Goal: Book appointment/travel/reservation

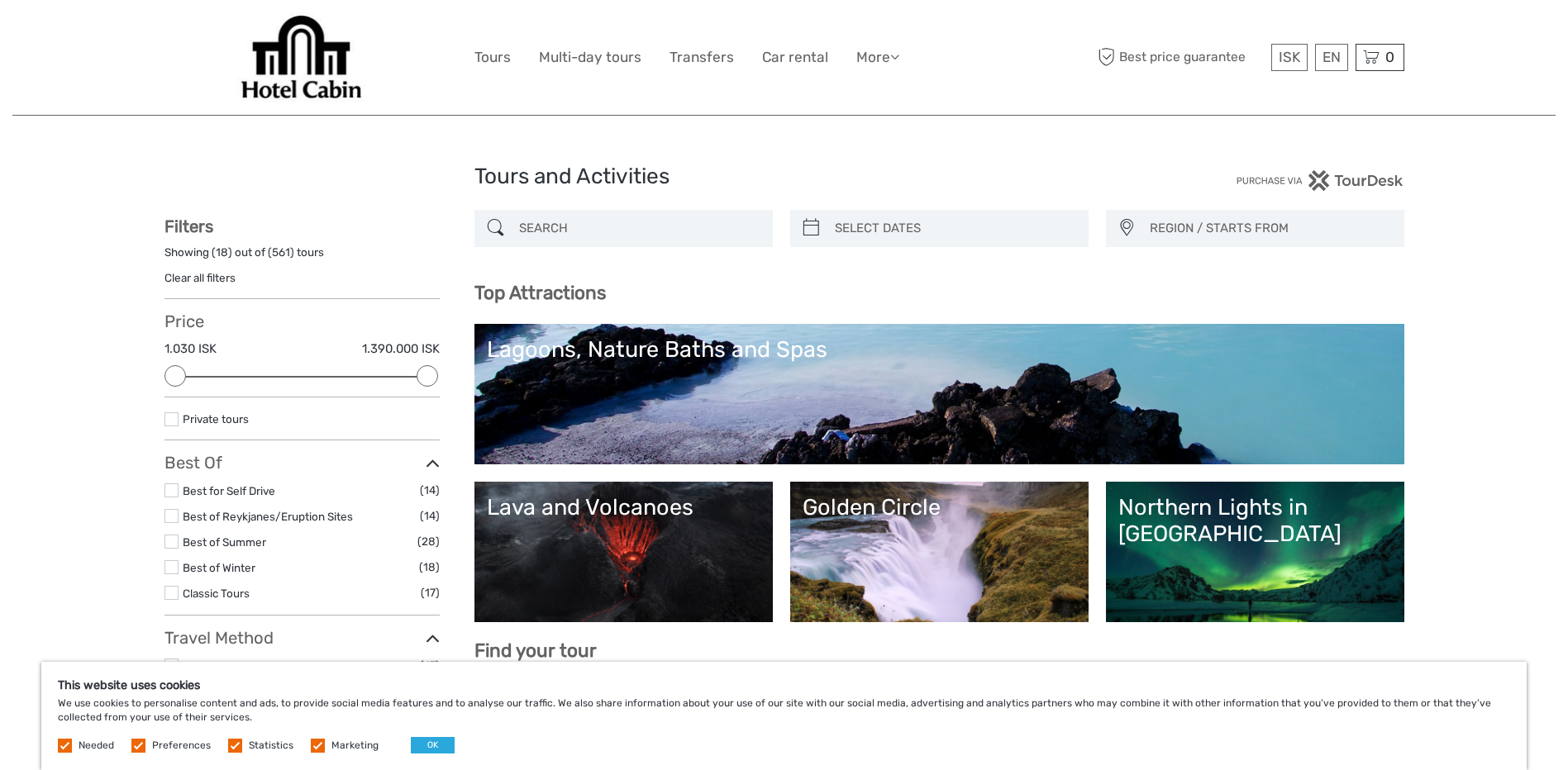
select select
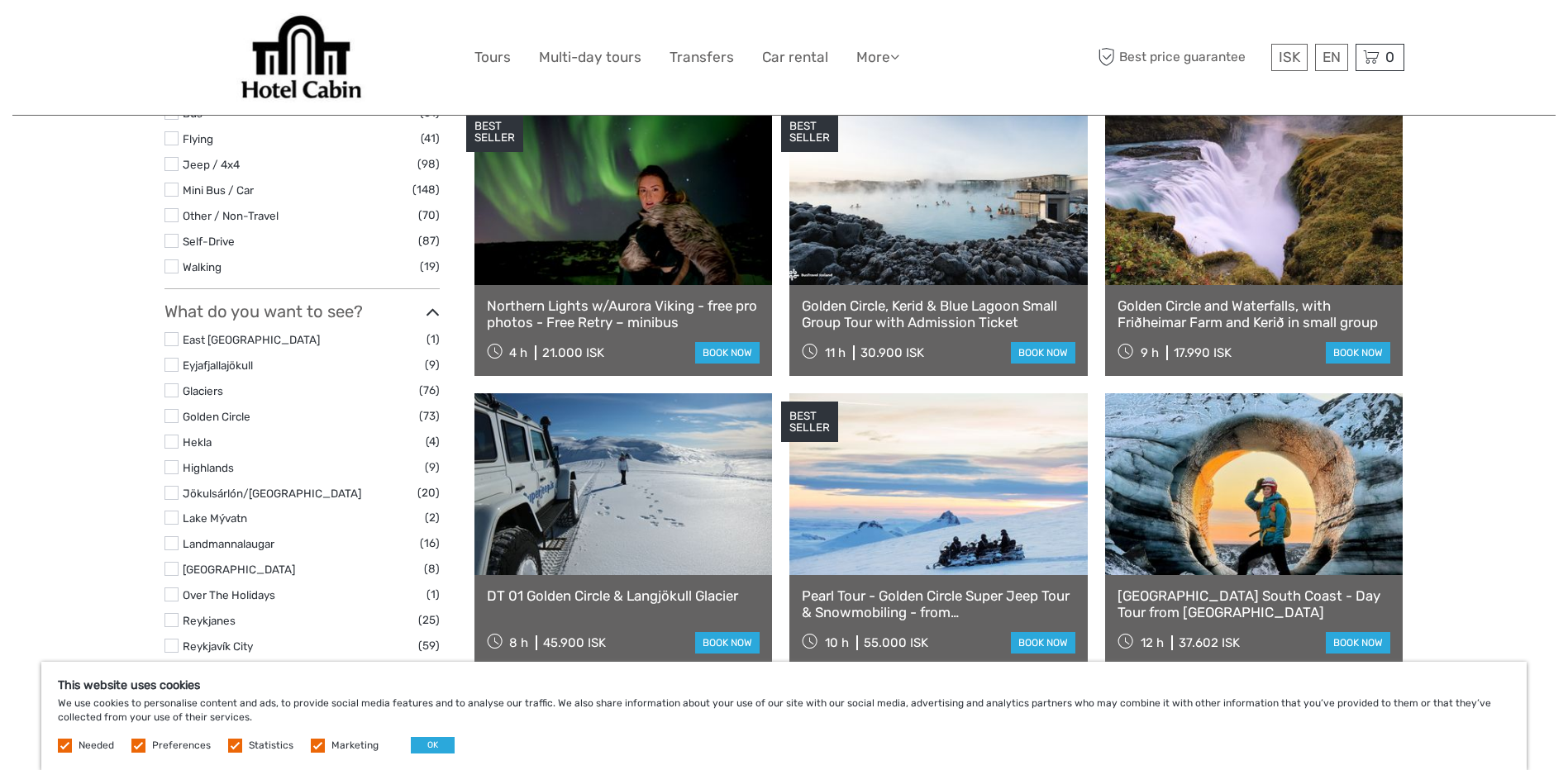
scroll to position [496, 0]
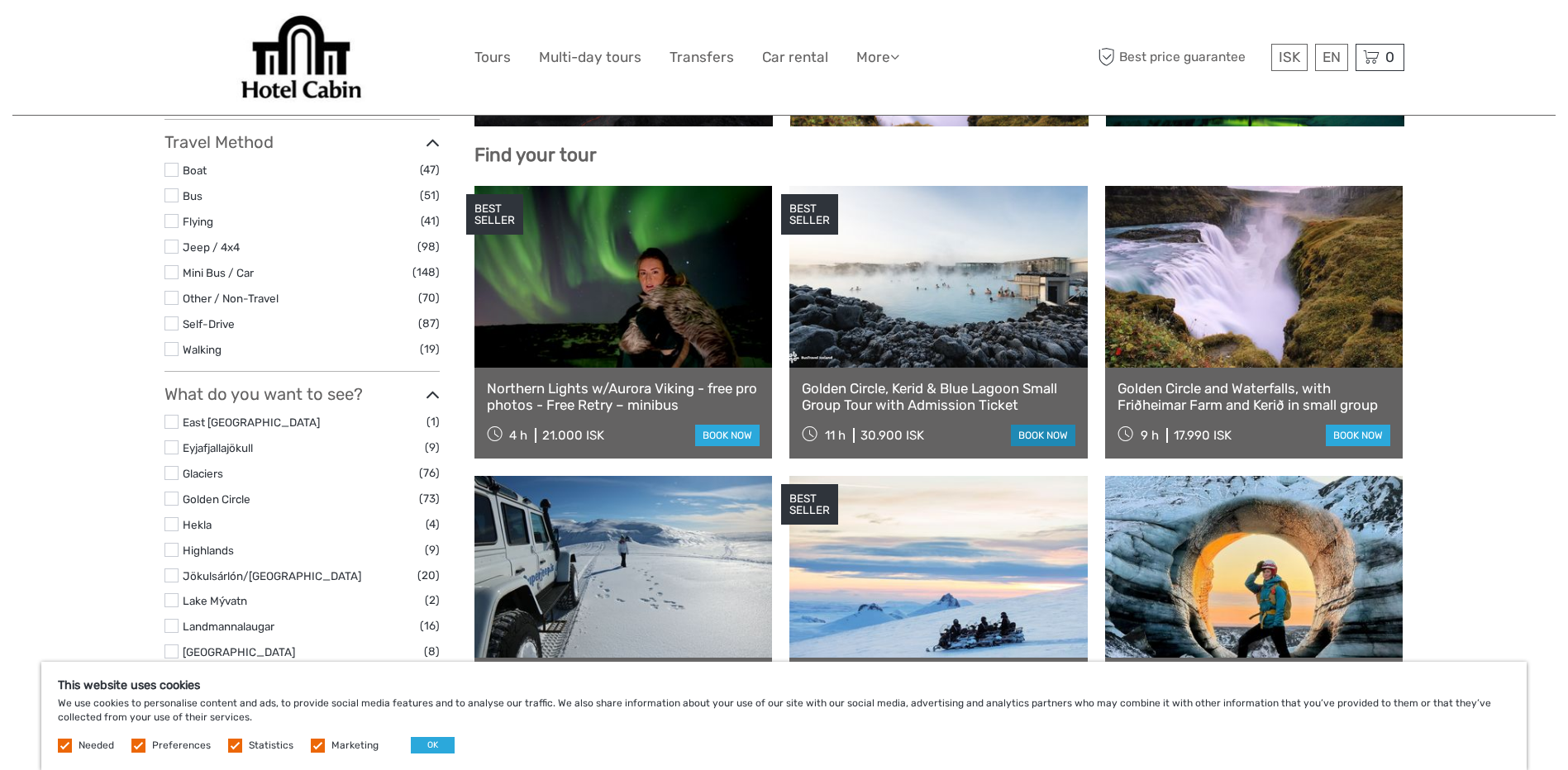
click at [1043, 441] on link "book now" at bounding box center [1043, 436] width 64 height 22
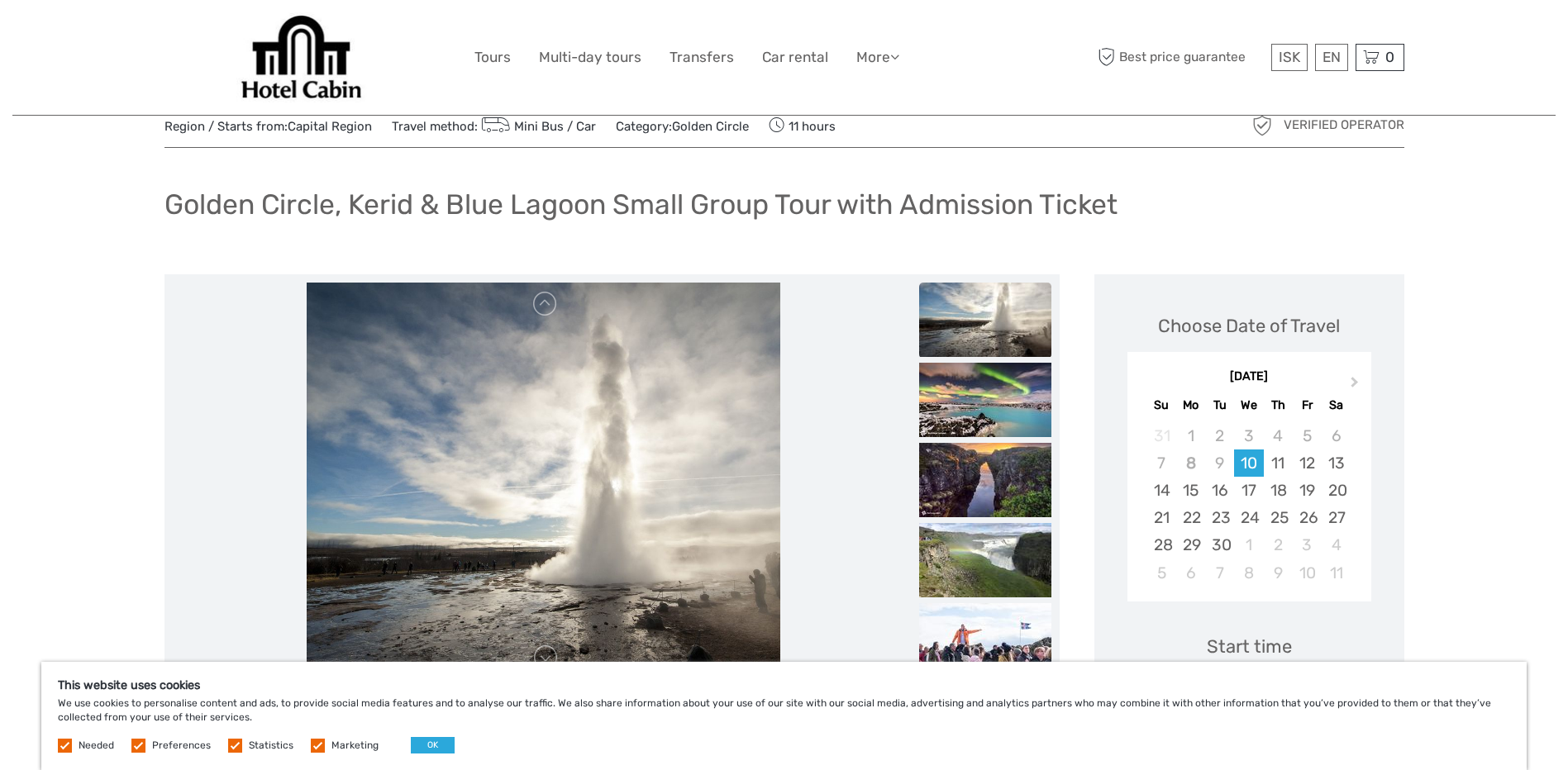
scroll to position [83, 0]
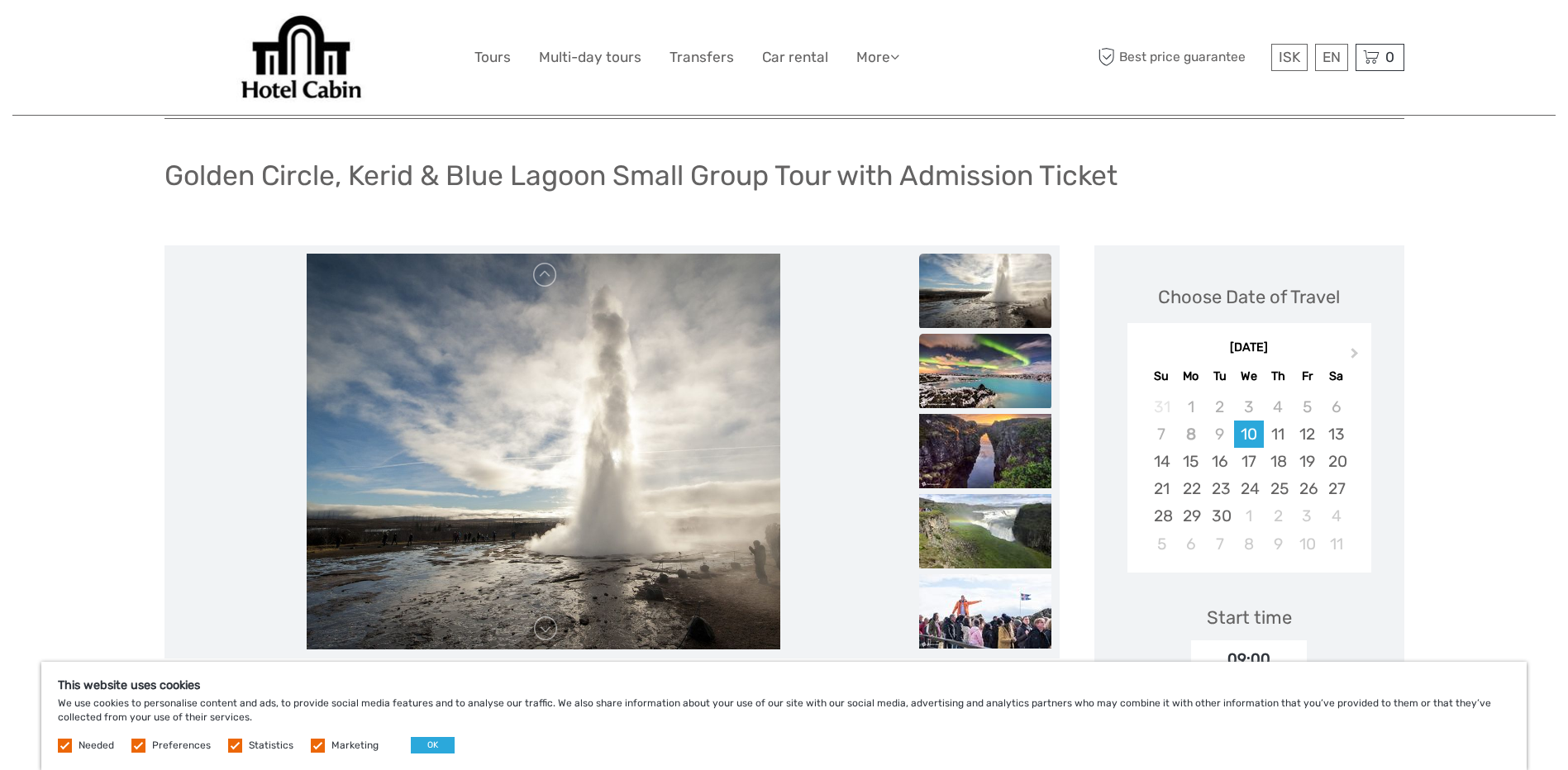
click at [975, 371] on img at bounding box center [985, 371] width 132 height 74
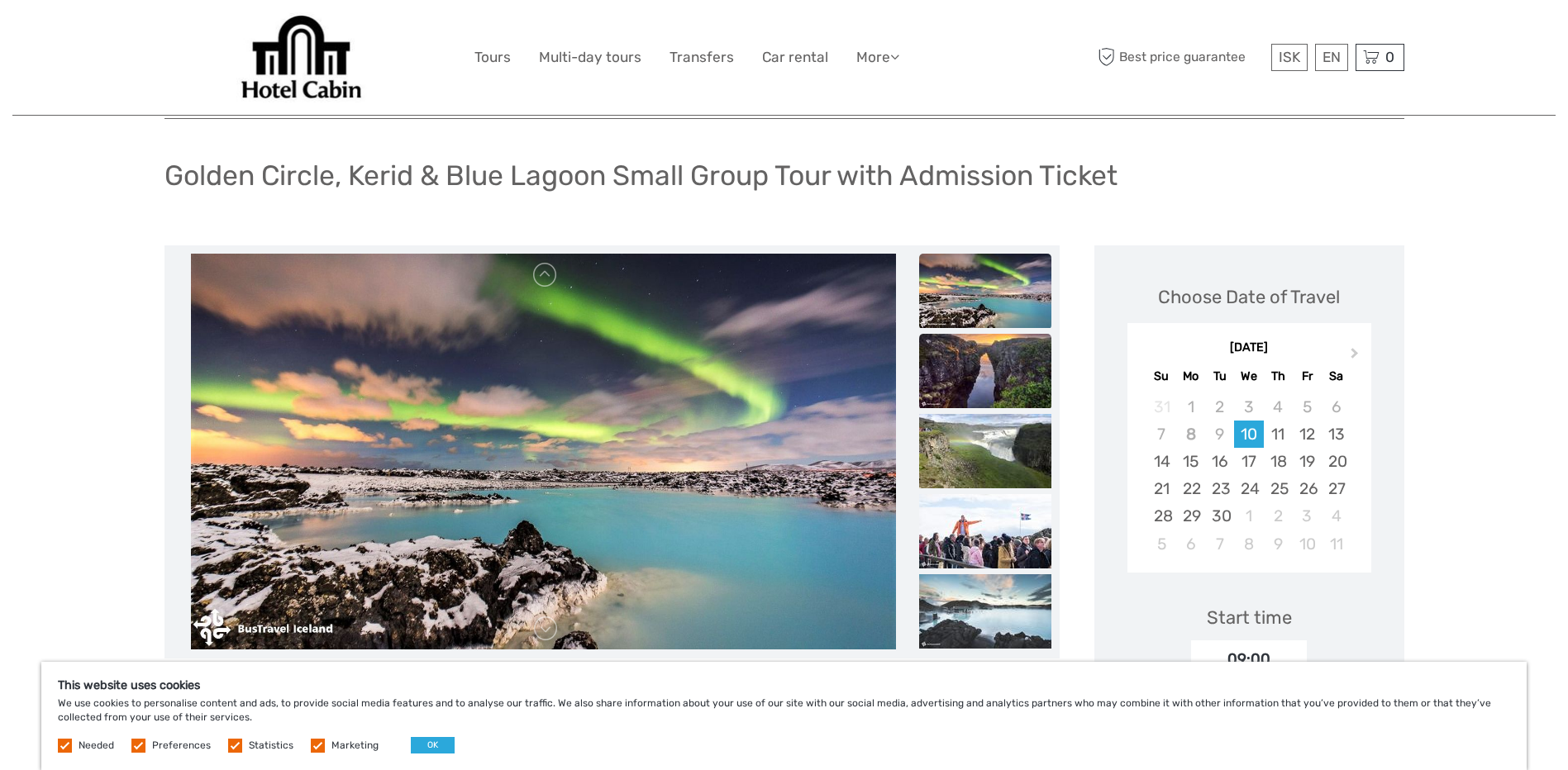
click at [977, 388] on img at bounding box center [985, 371] width 132 height 74
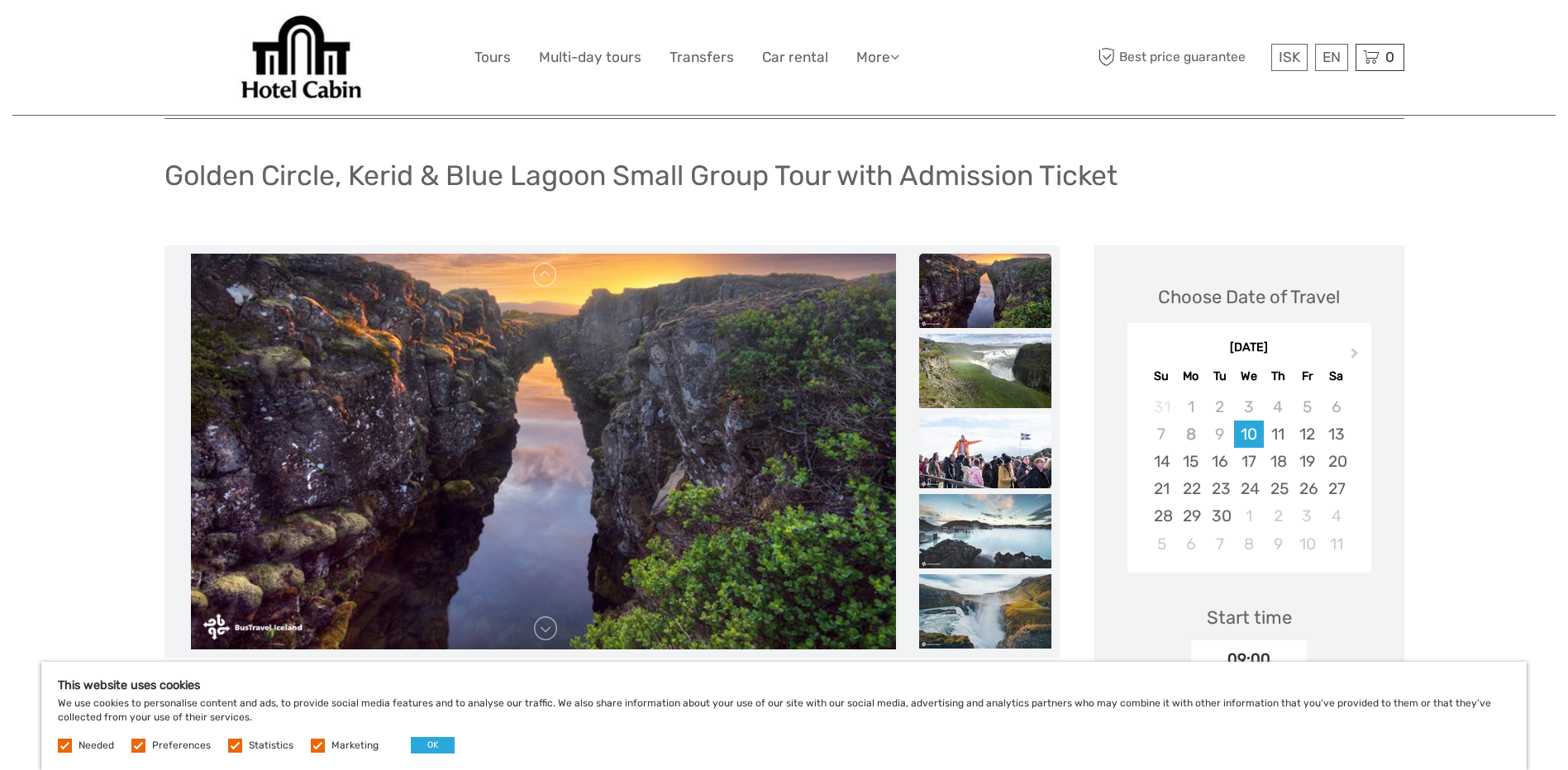
click at [981, 454] on img at bounding box center [985, 451] width 132 height 74
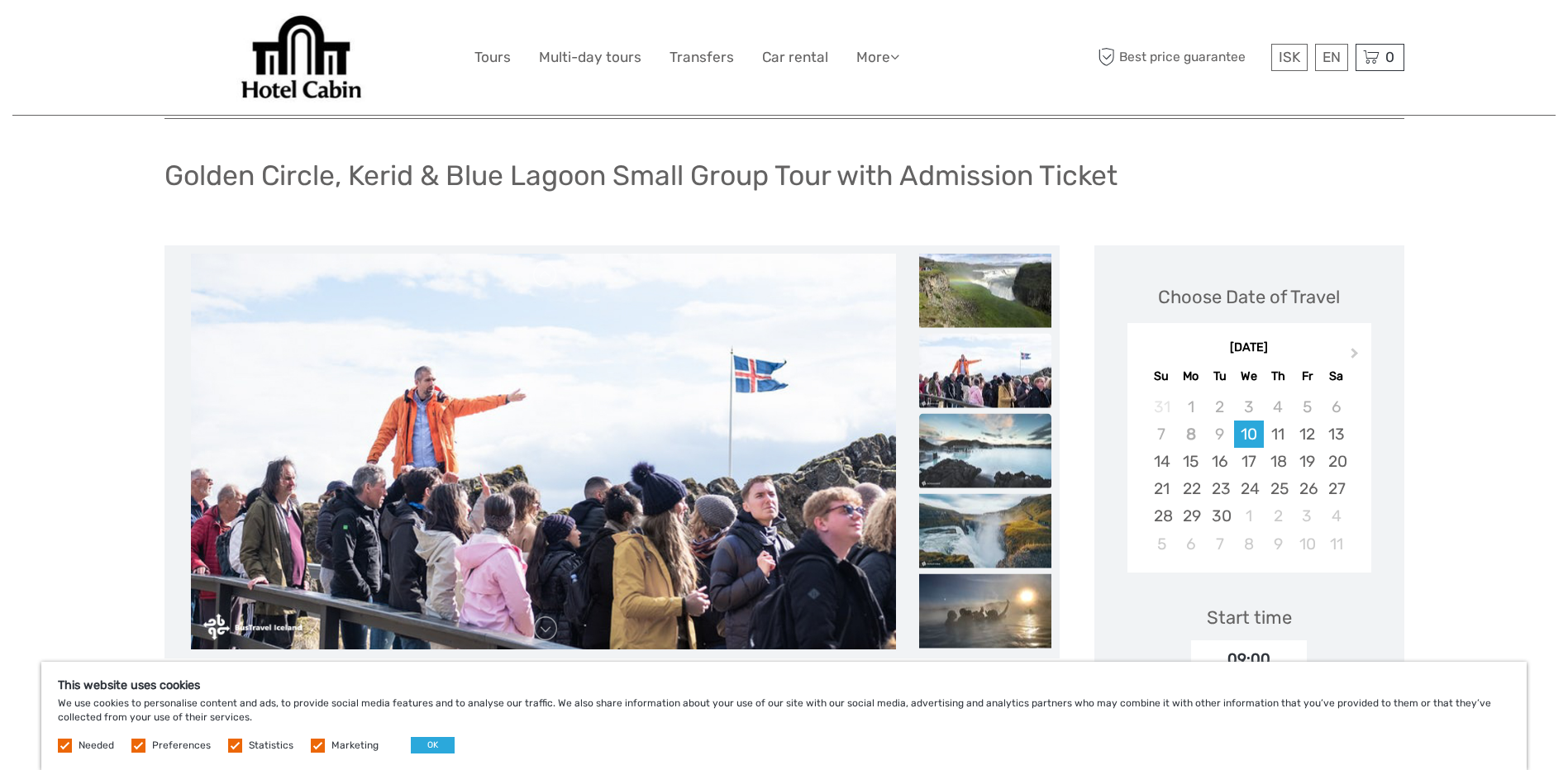
click at [985, 468] on img at bounding box center [985, 450] width 132 height 74
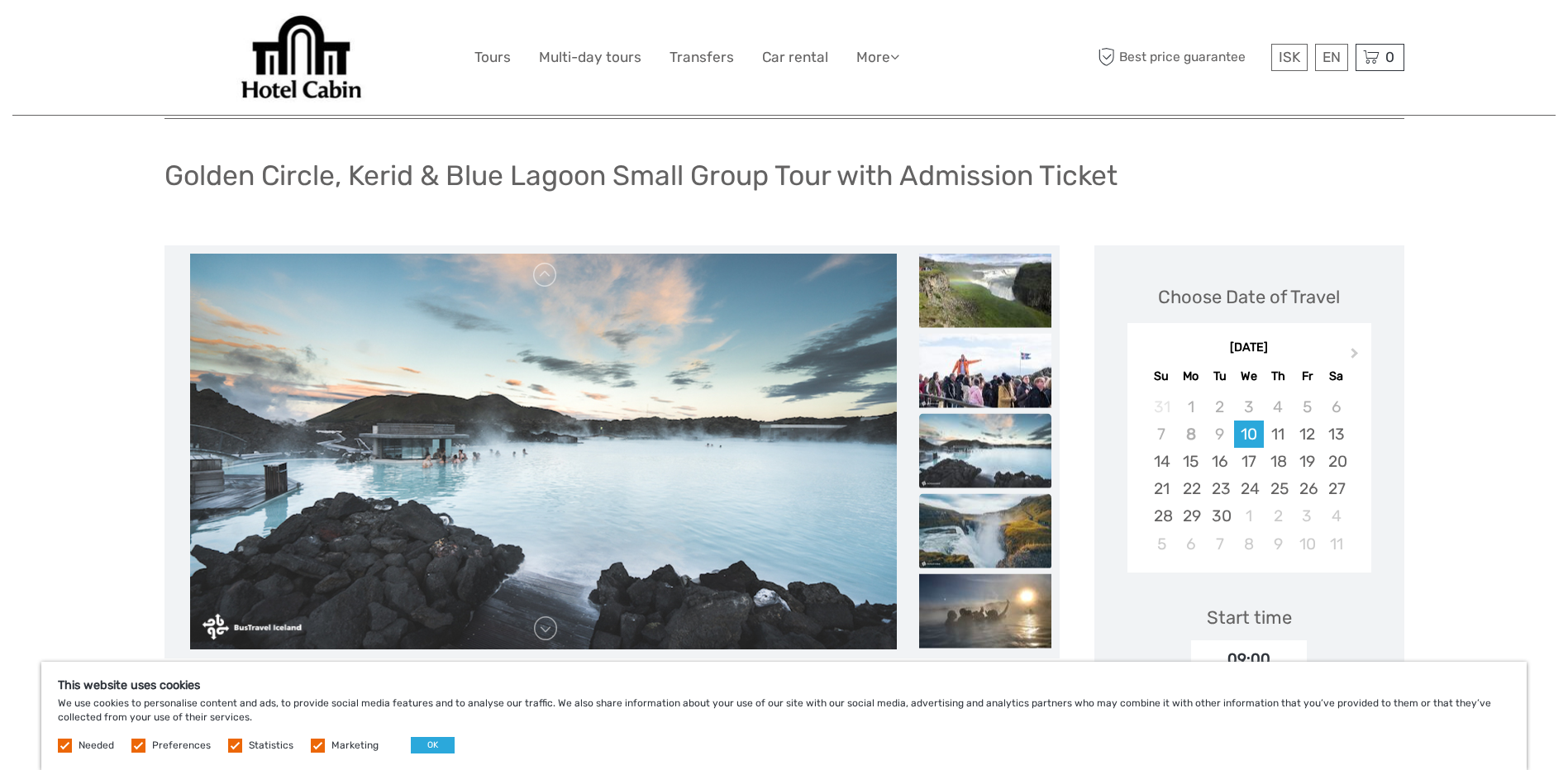
click at [965, 523] on img at bounding box center [985, 531] width 132 height 74
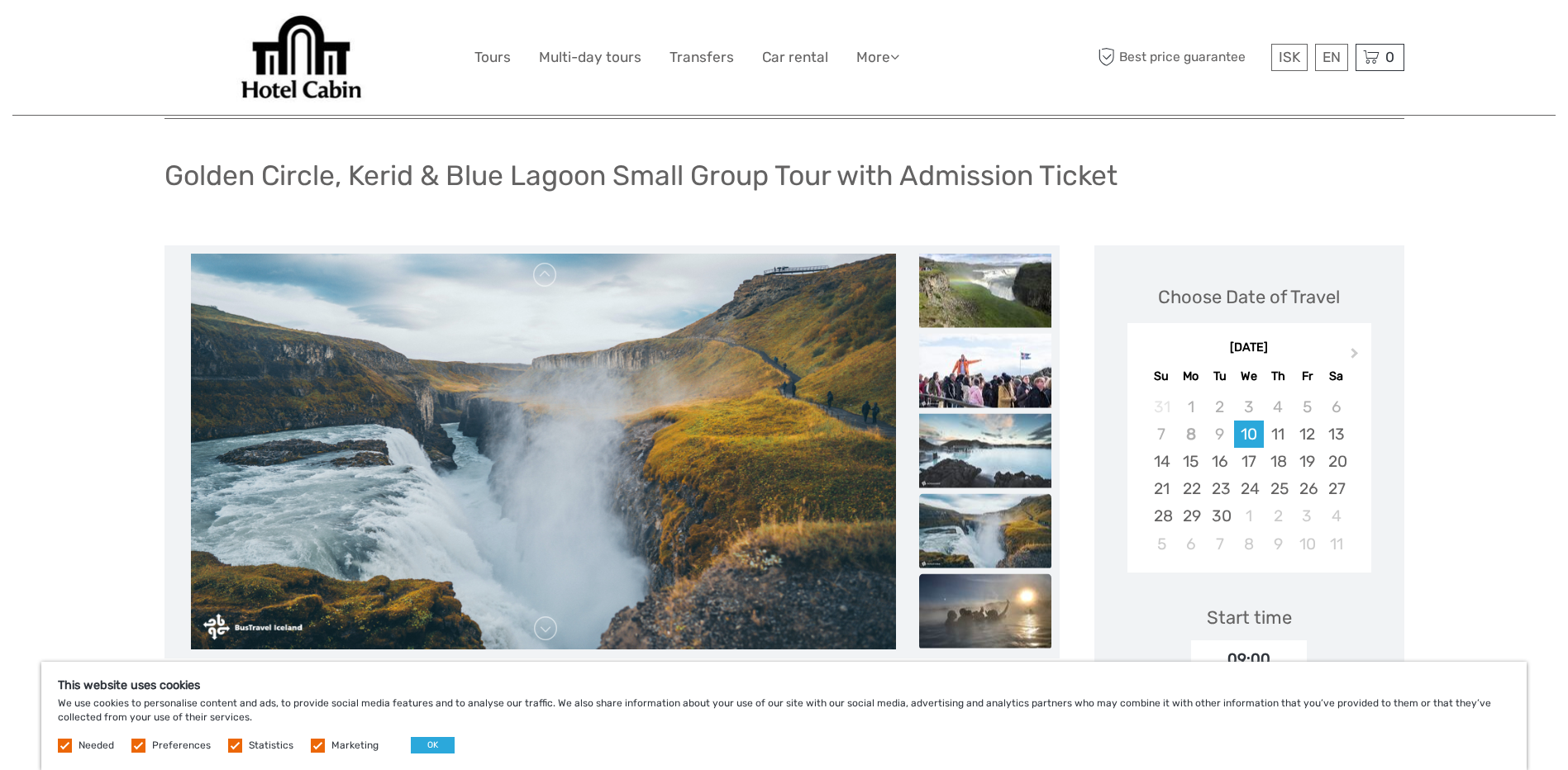
click at [972, 618] on img at bounding box center [985, 610] width 132 height 74
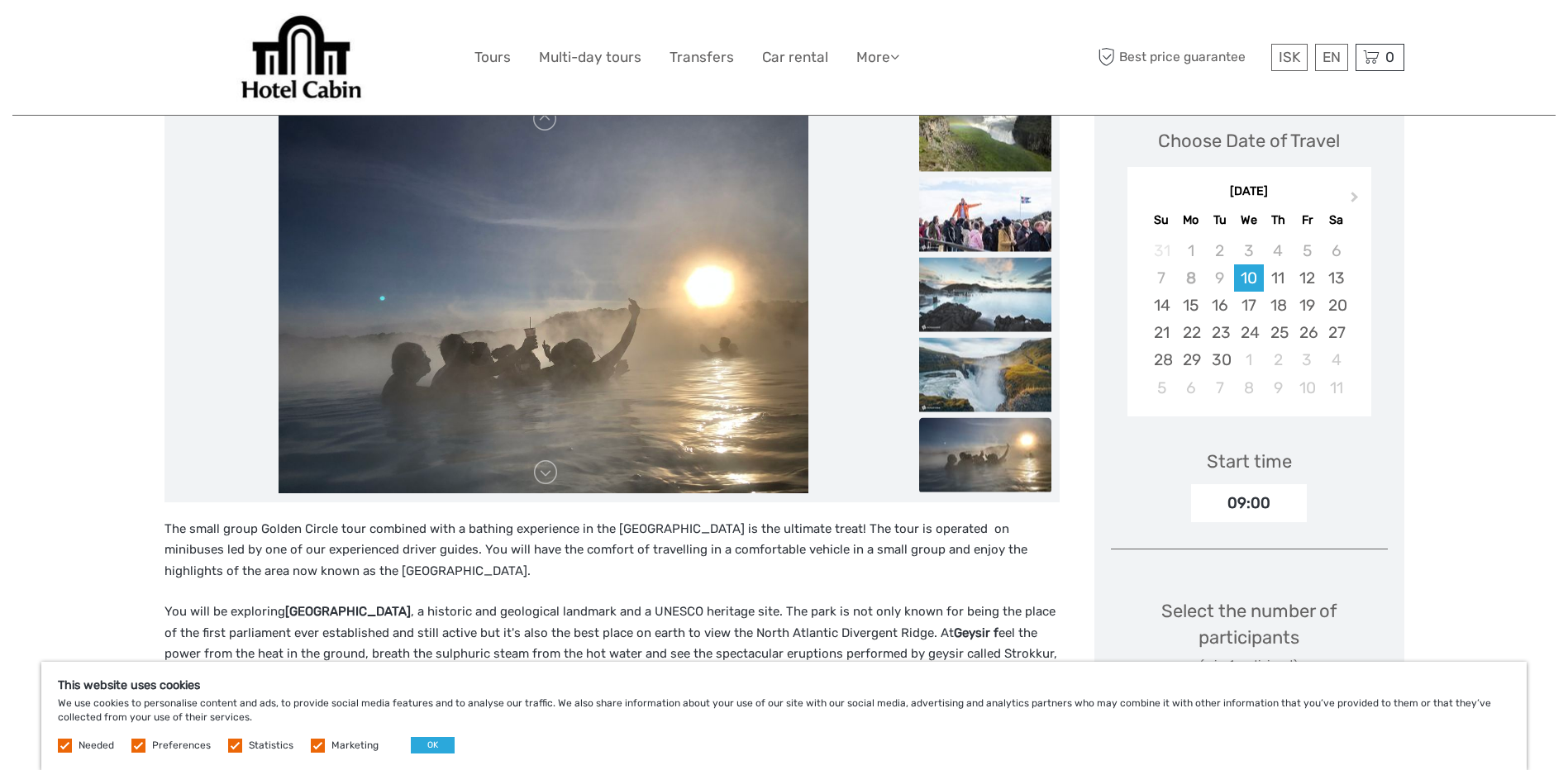
scroll to position [166, 0]
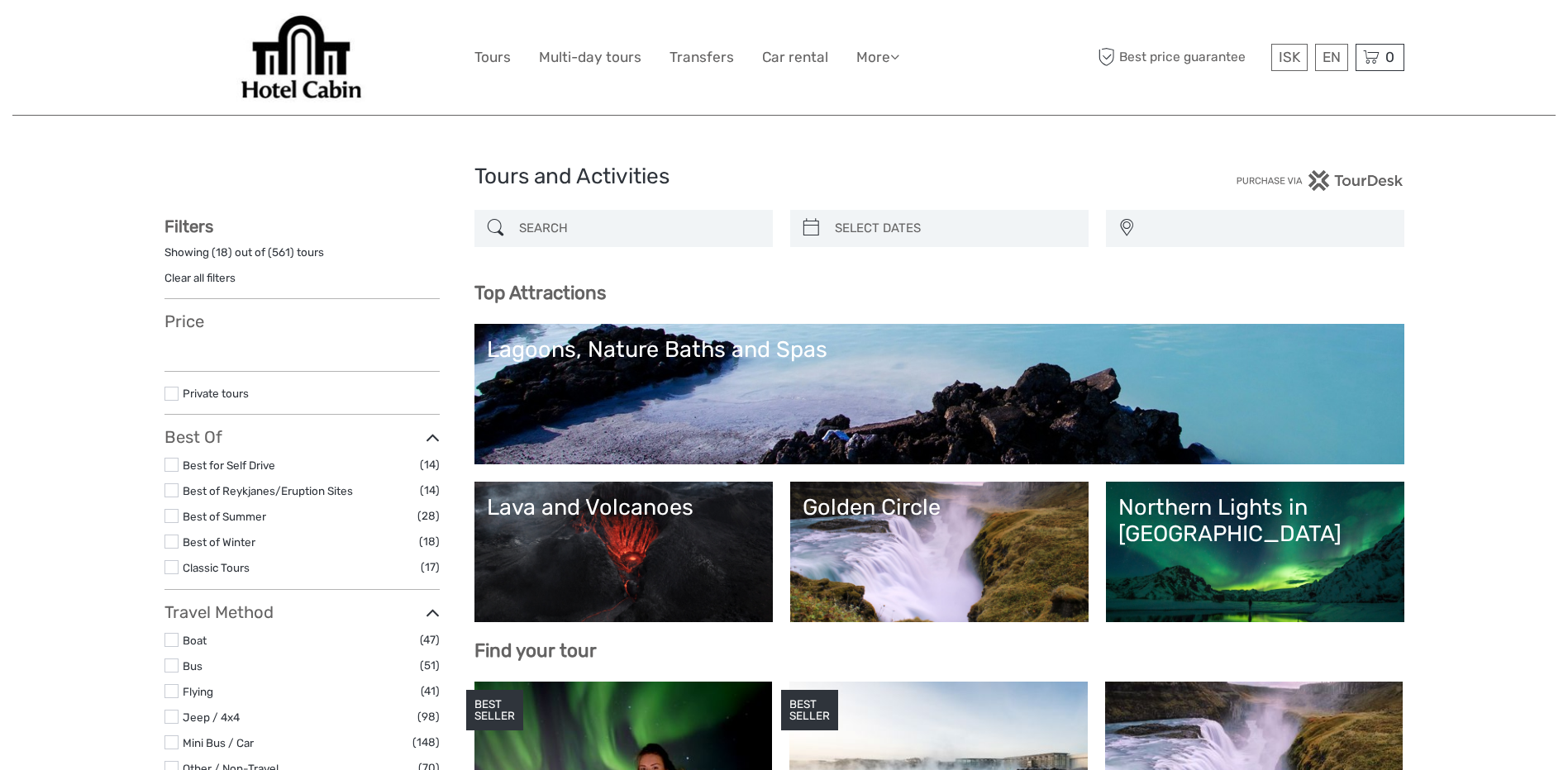
select select
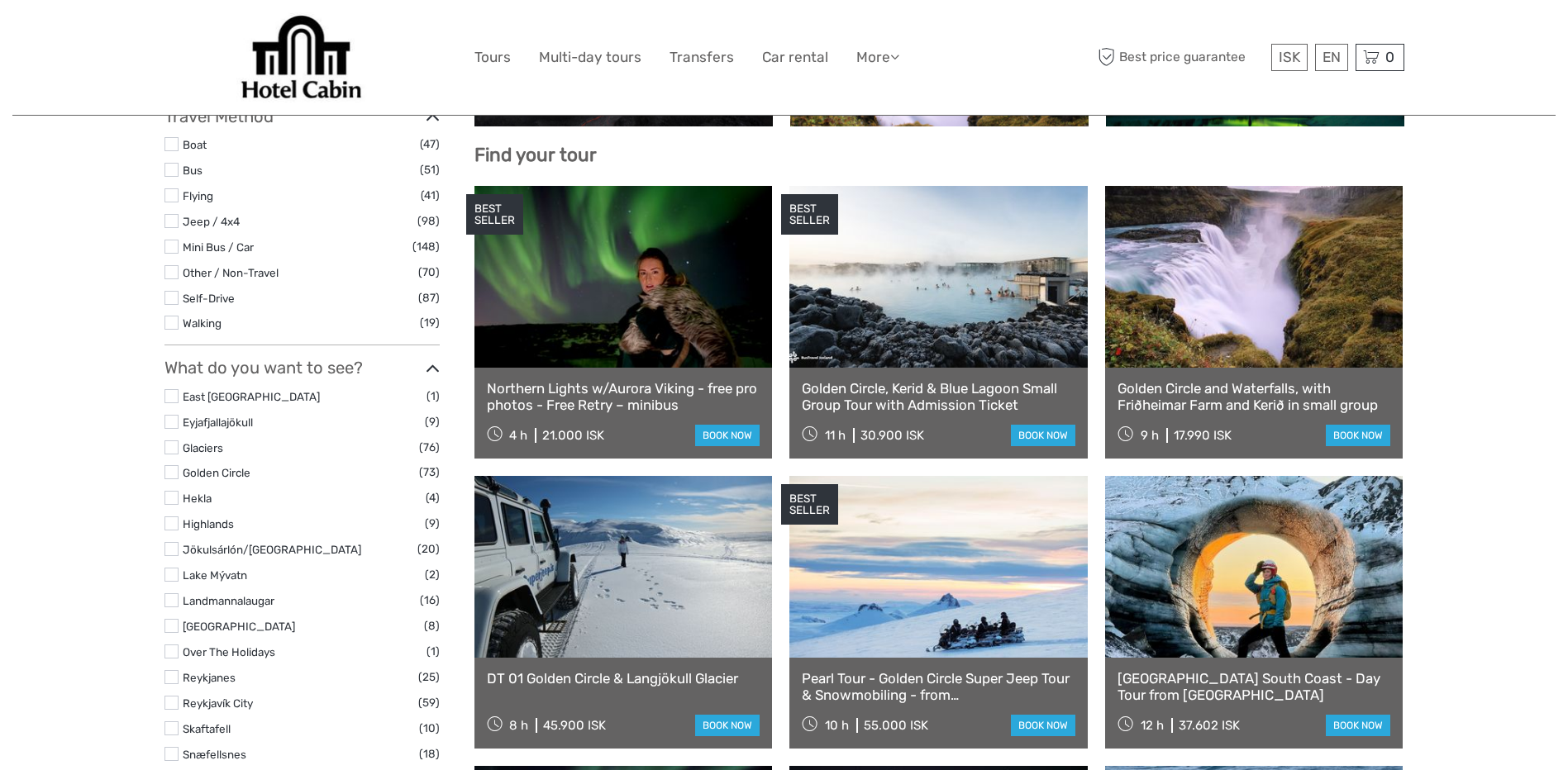
select select
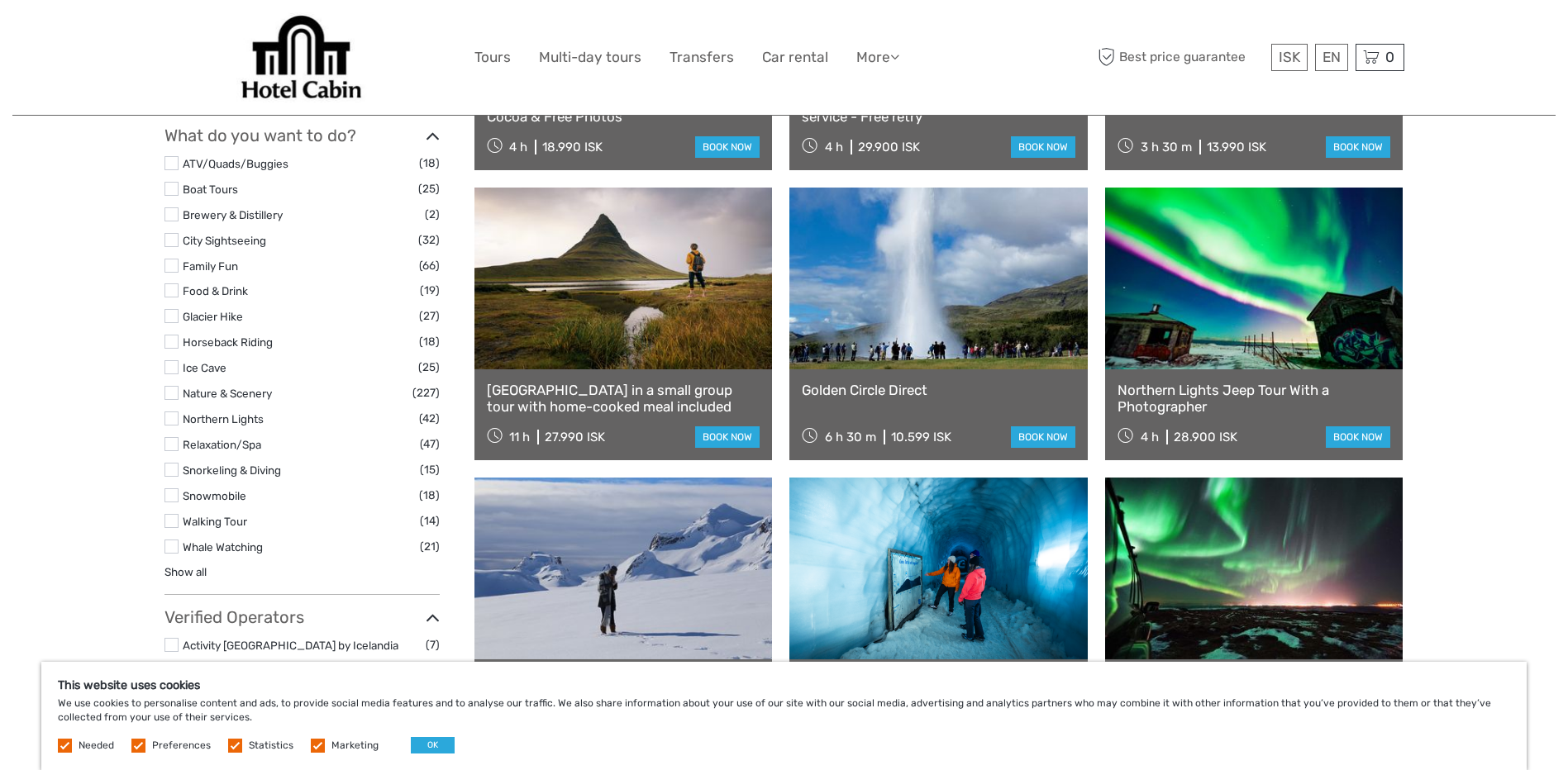
scroll to position [1405, 0]
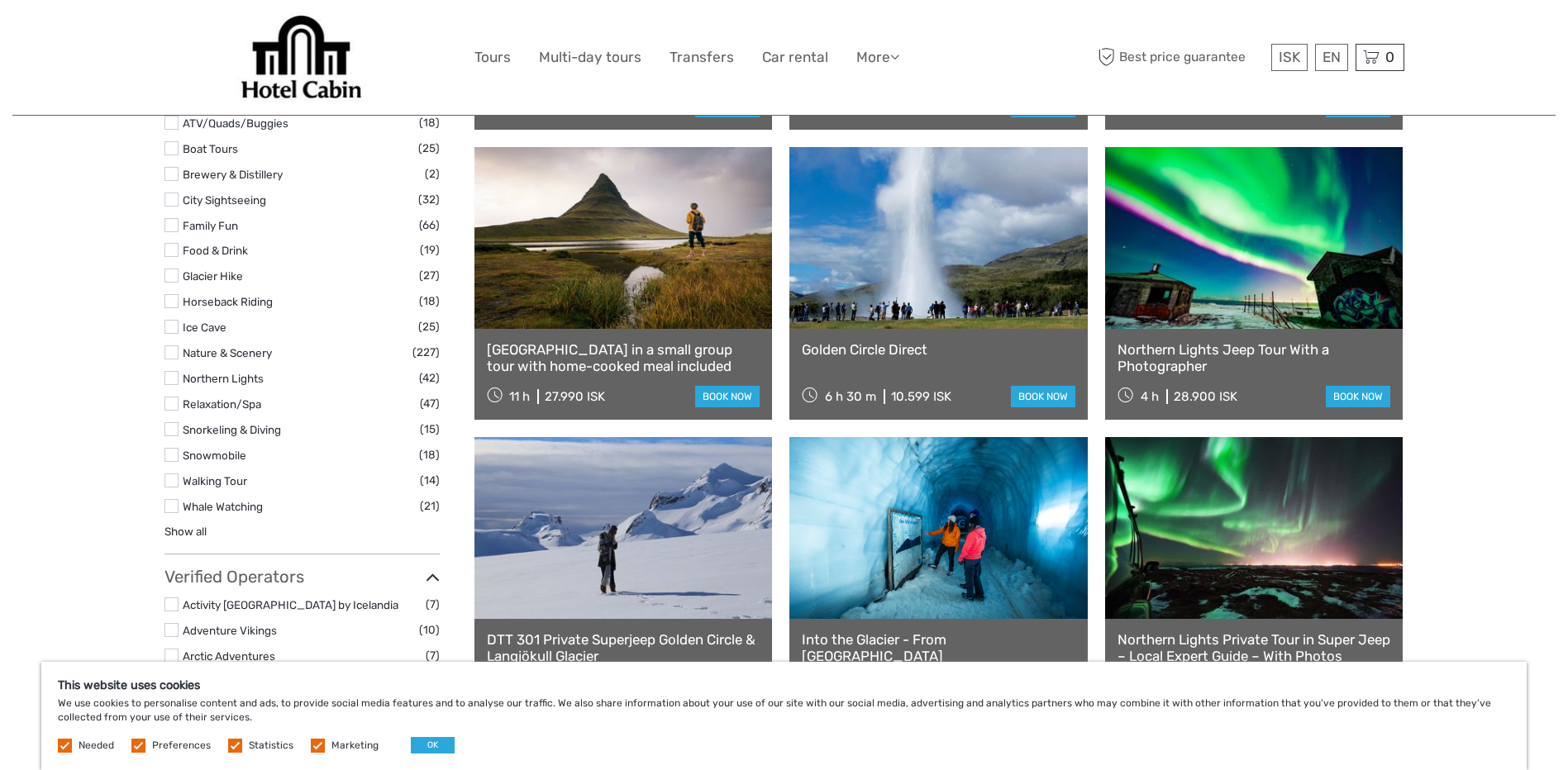
click at [615, 259] on link at bounding box center [623, 238] width 299 height 182
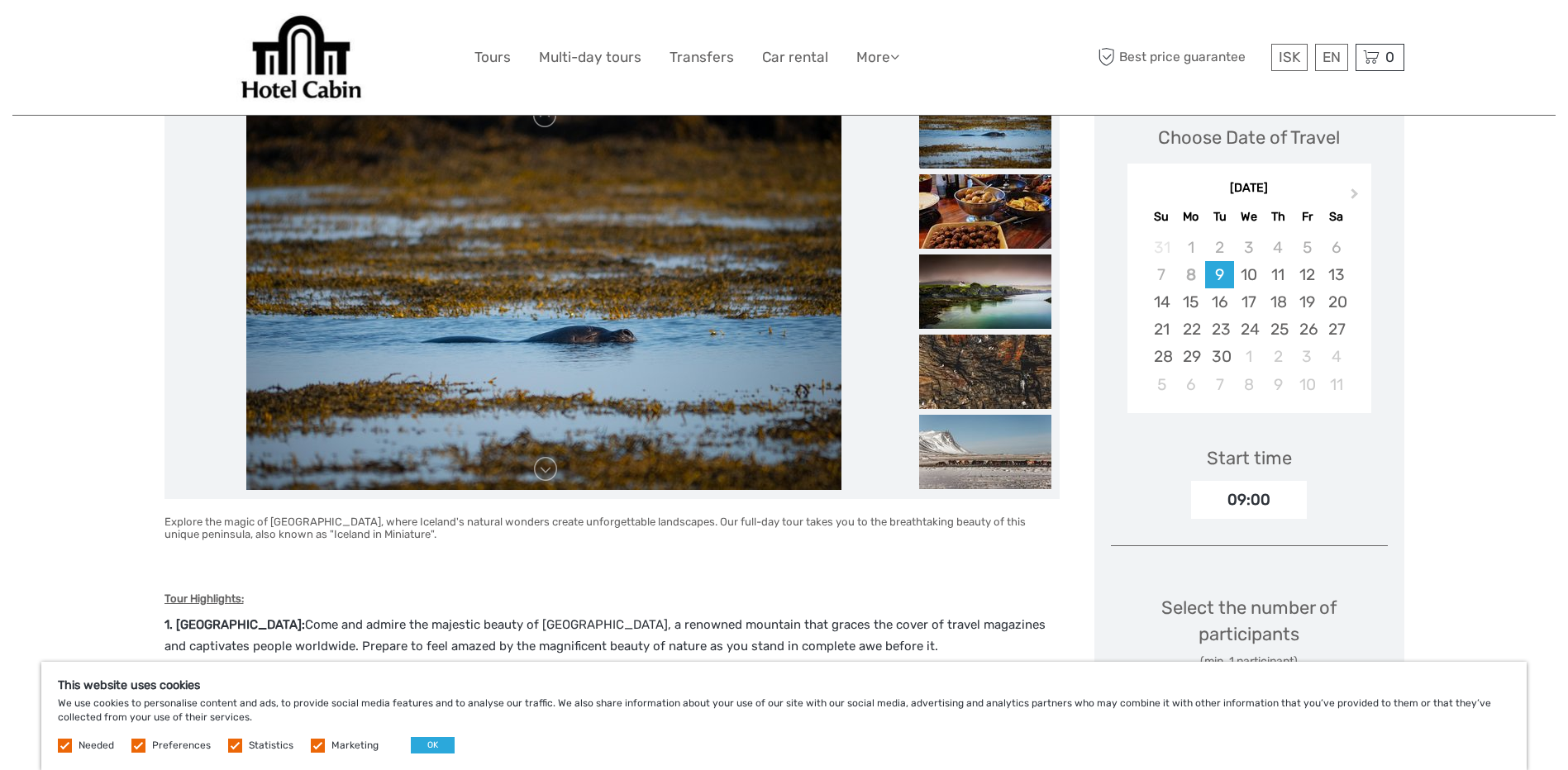
scroll to position [83, 0]
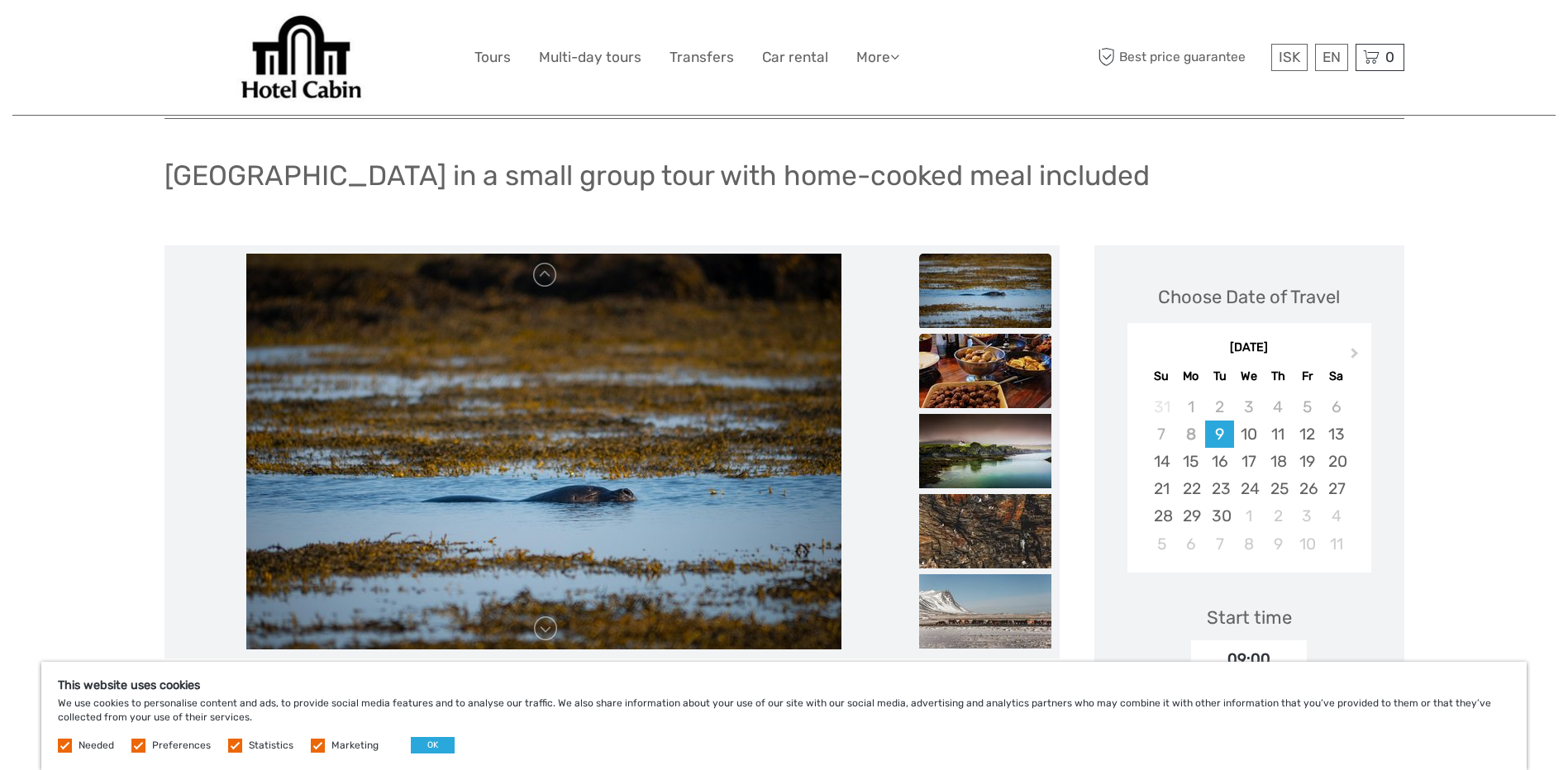
click at [988, 354] on img at bounding box center [985, 371] width 132 height 74
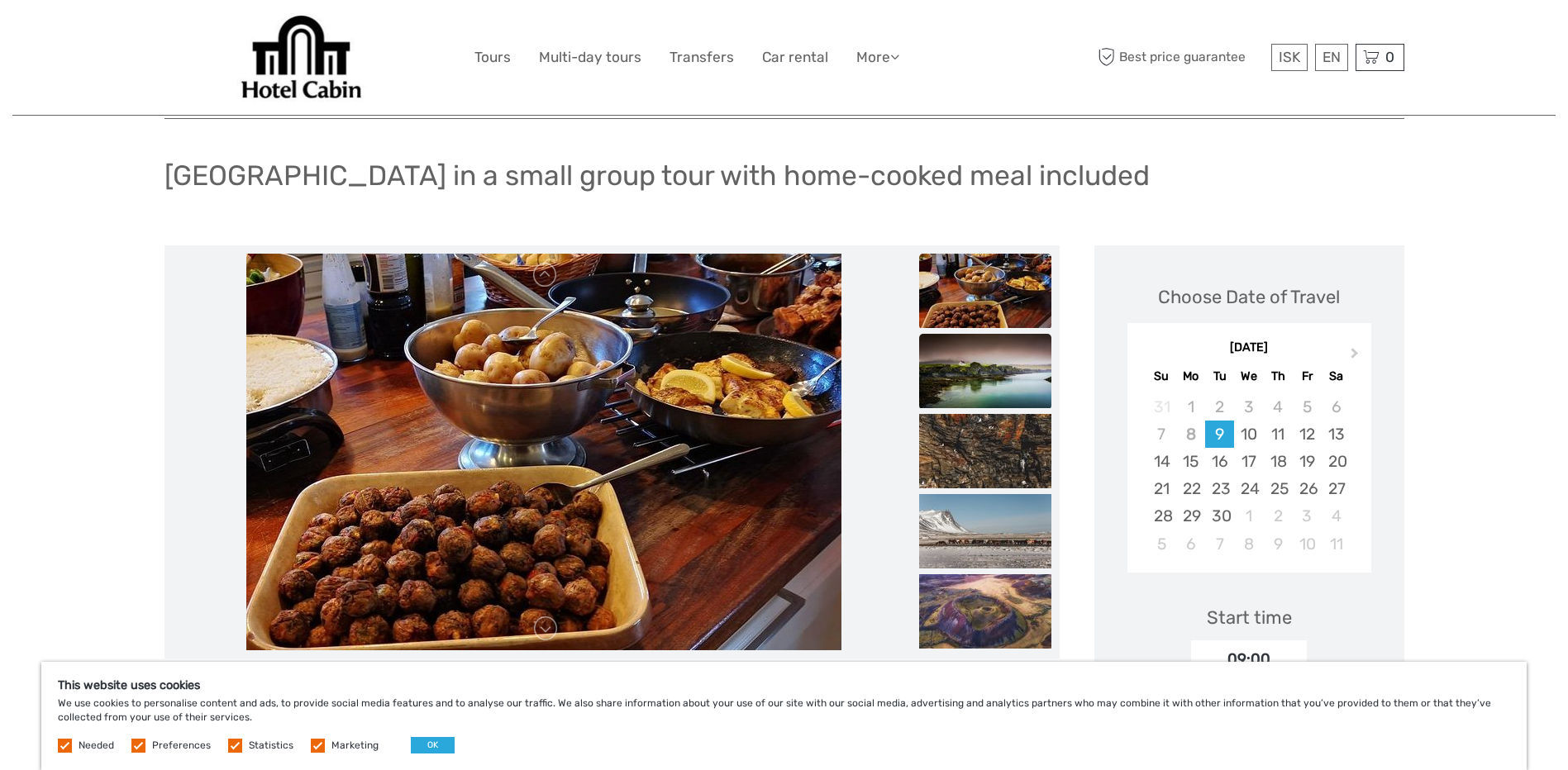
click at [981, 370] on img at bounding box center [985, 371] width 132 height 74
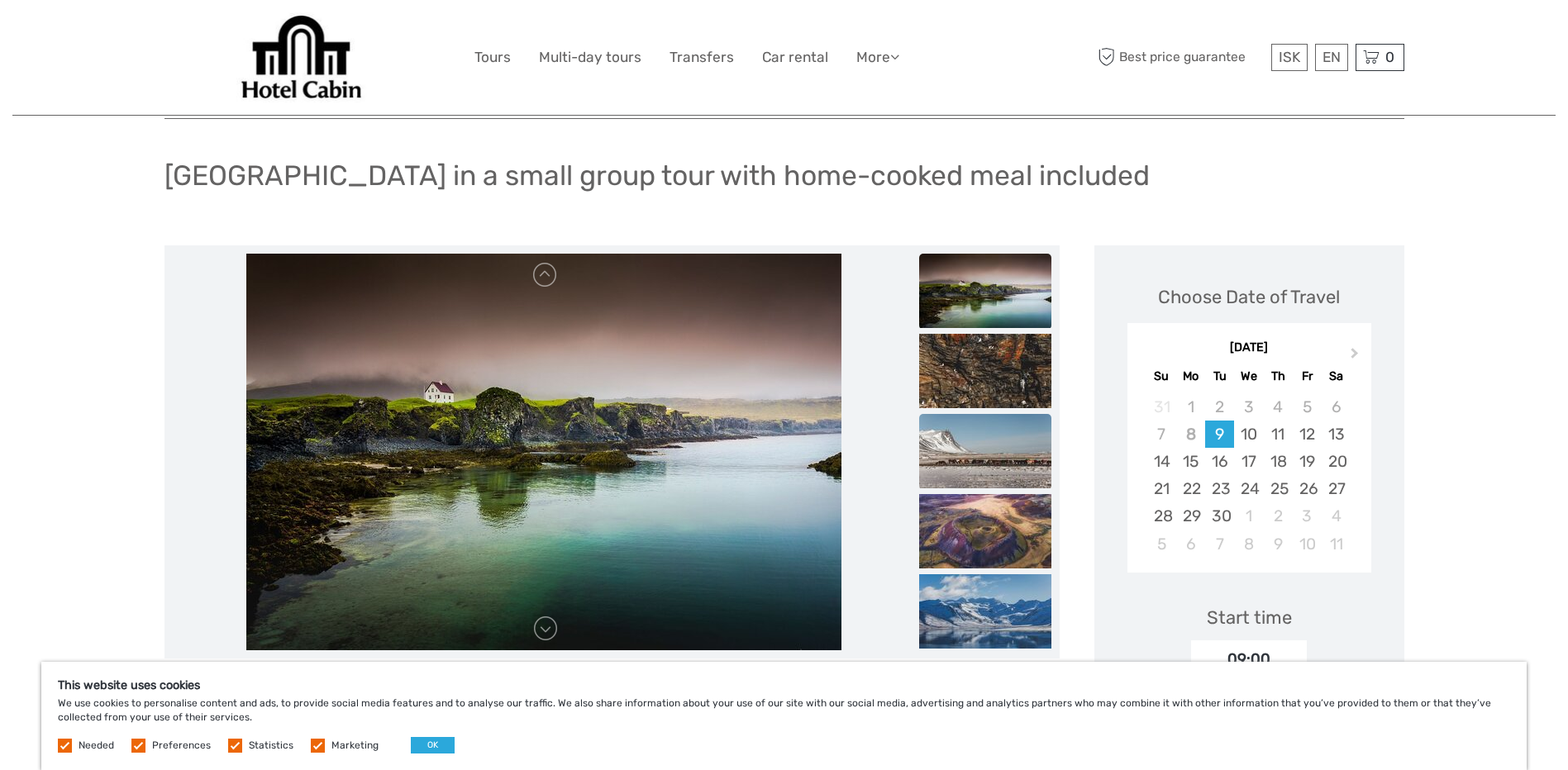
click at [981, 464] on img at bounding box center [985, 451] width 132 height 74
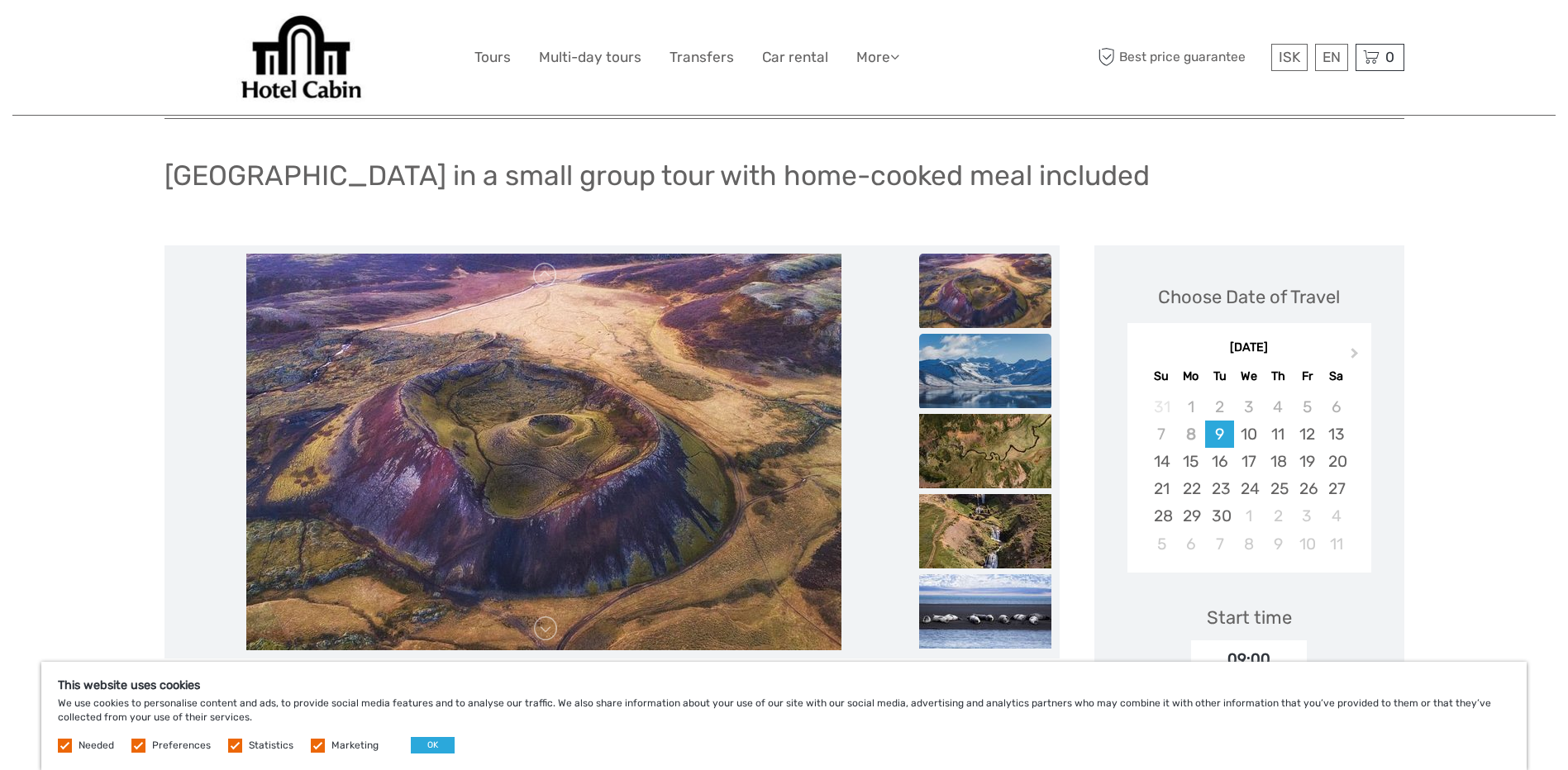
scroll to position [0, 0]
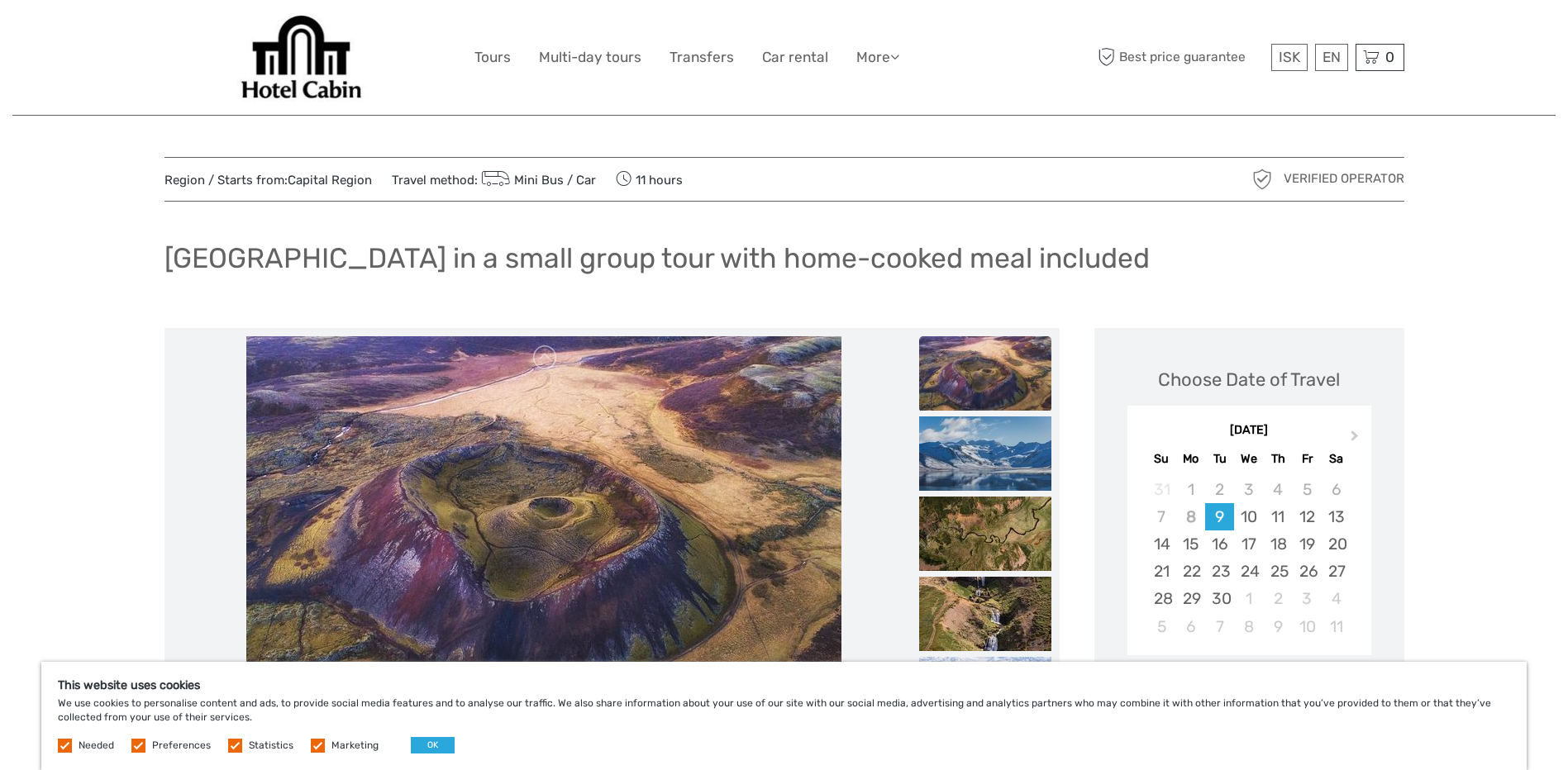
click at [983, 384] on img at bounding box center [985, 373] width 132 height 74
click at [254, 508] on img at bounding box center [543, 535] width 595 height 397
click at [544, 357] on link at bounding box center [546, 358] width 27 height 27
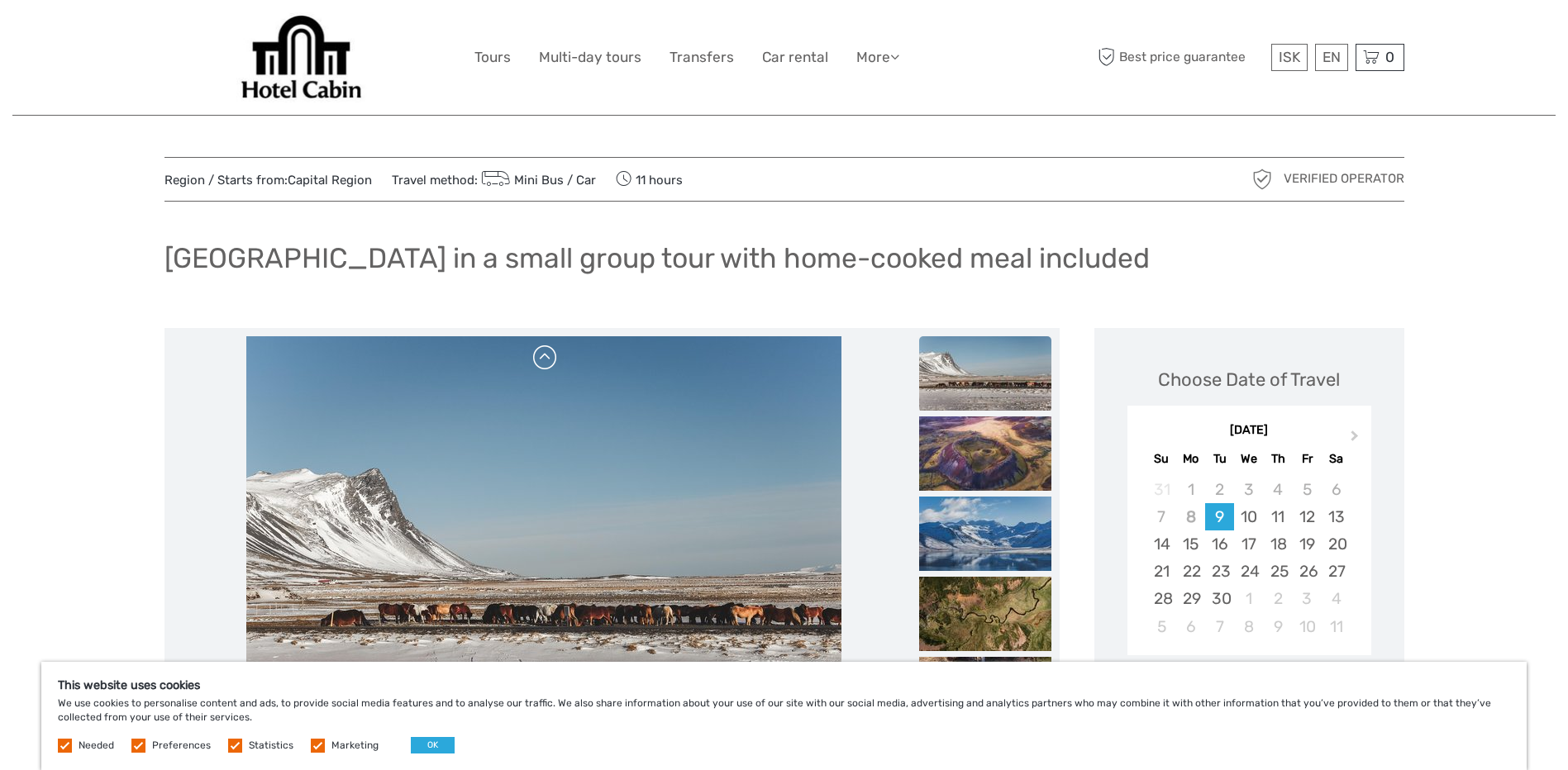
click at [544, 357] on link at bounding box center [546, 358] width 27 height 27
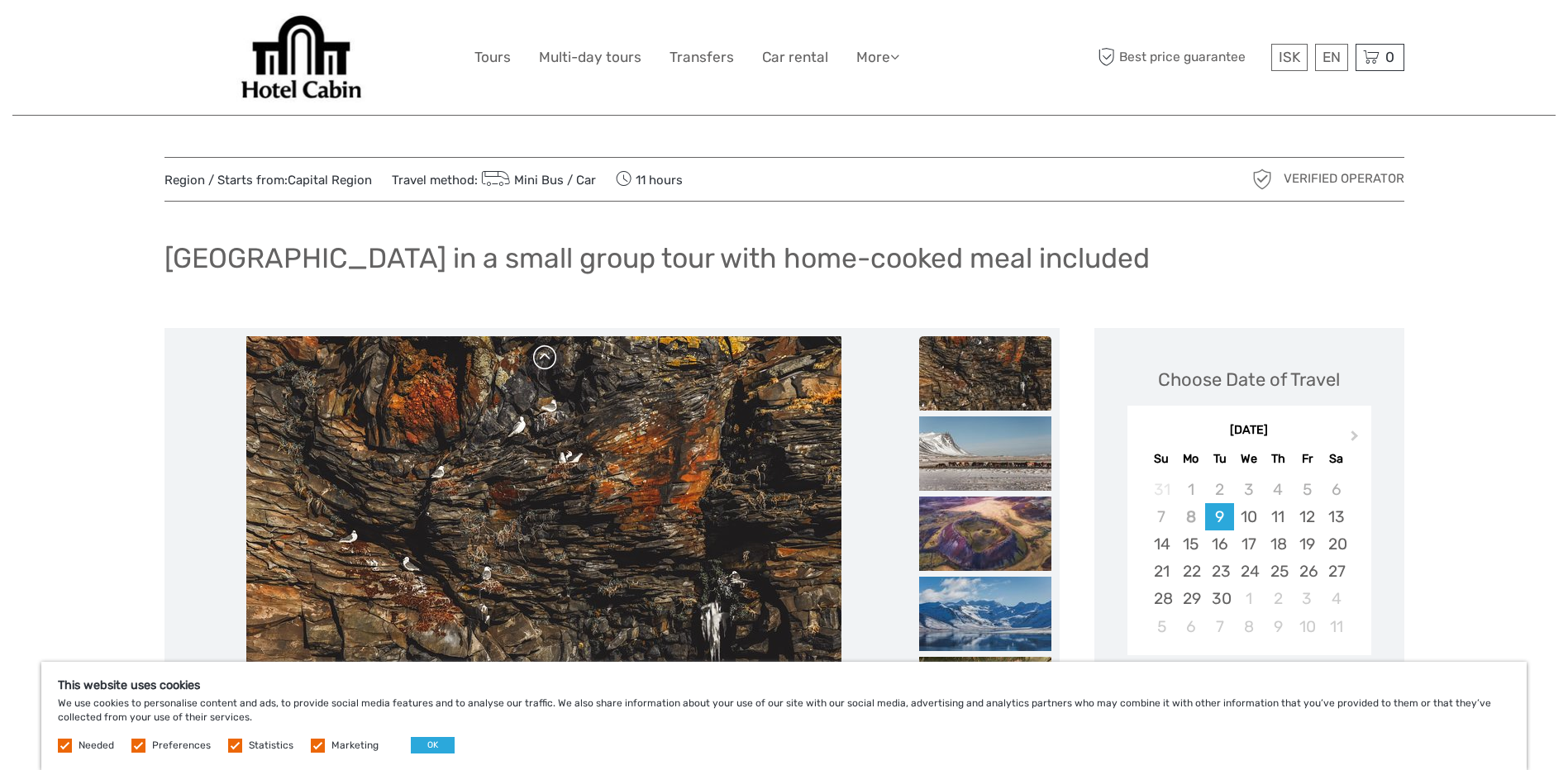
click at [544, 357] on link at bounding box center [546, 358] width 27 height 27
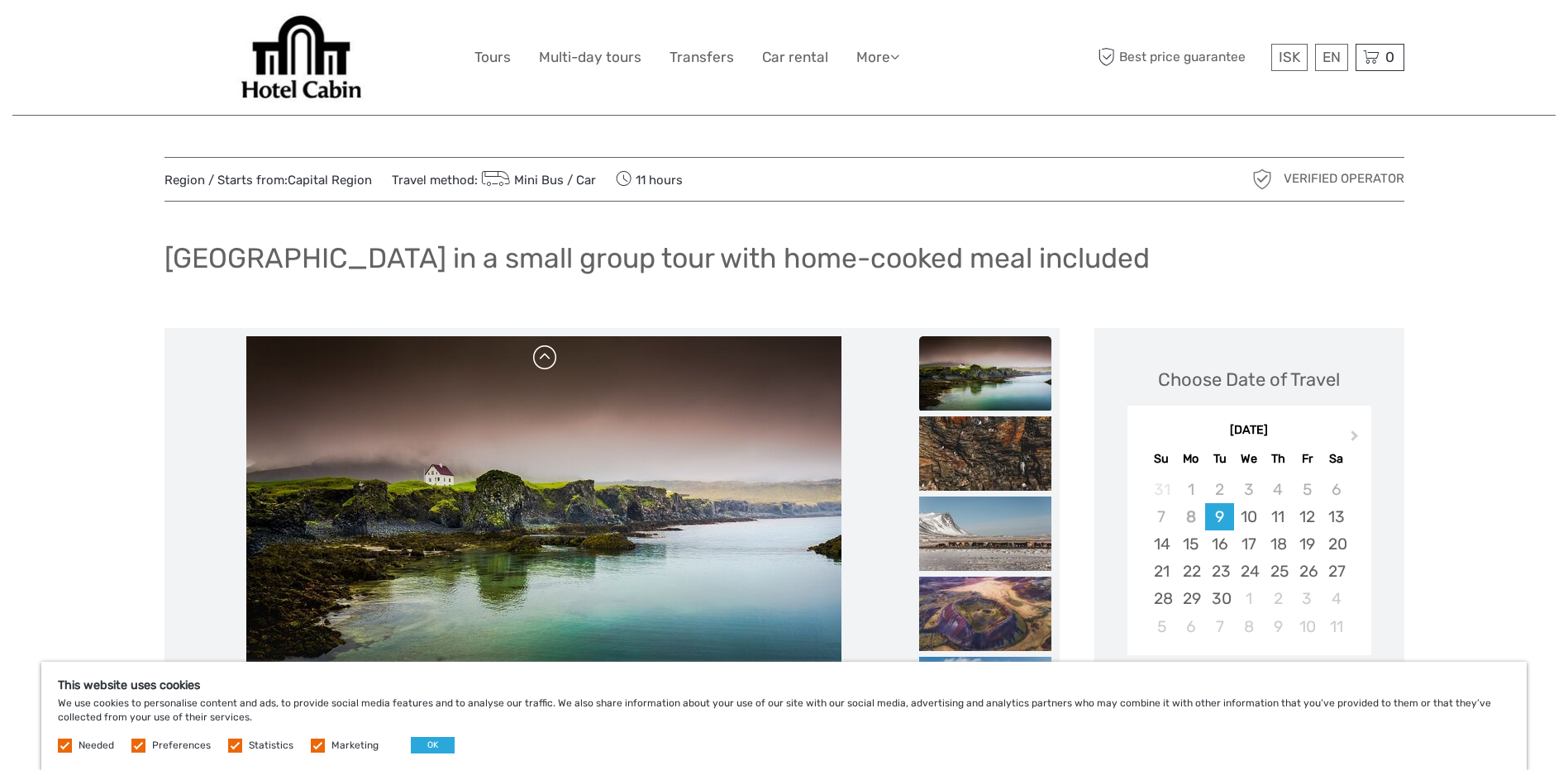
click at [544, 357] on link at bounding box center [546, 358] width 27 height 27
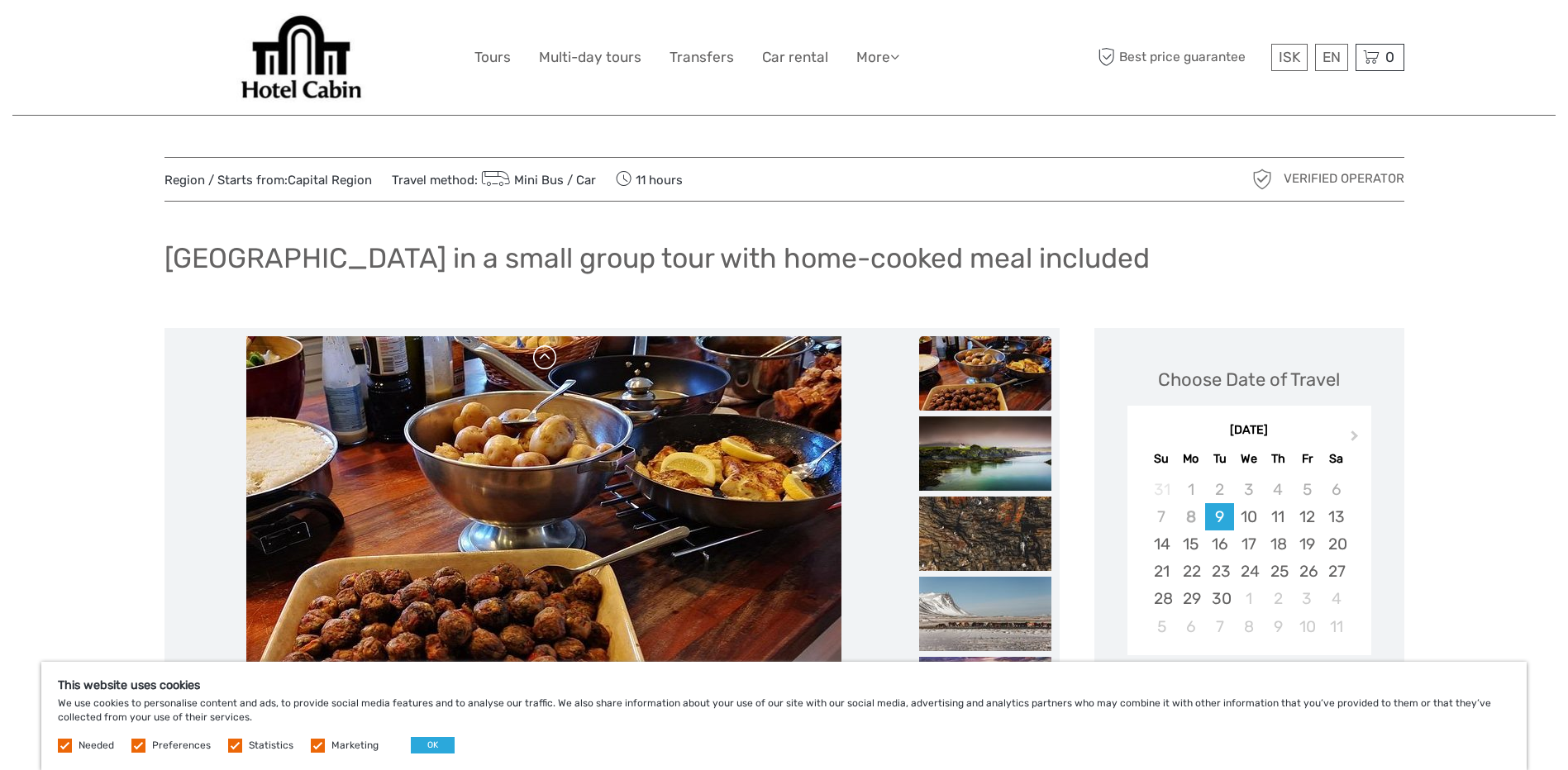
click at [544, 357] on link at bounding box center [546, 358] width 27 height 27
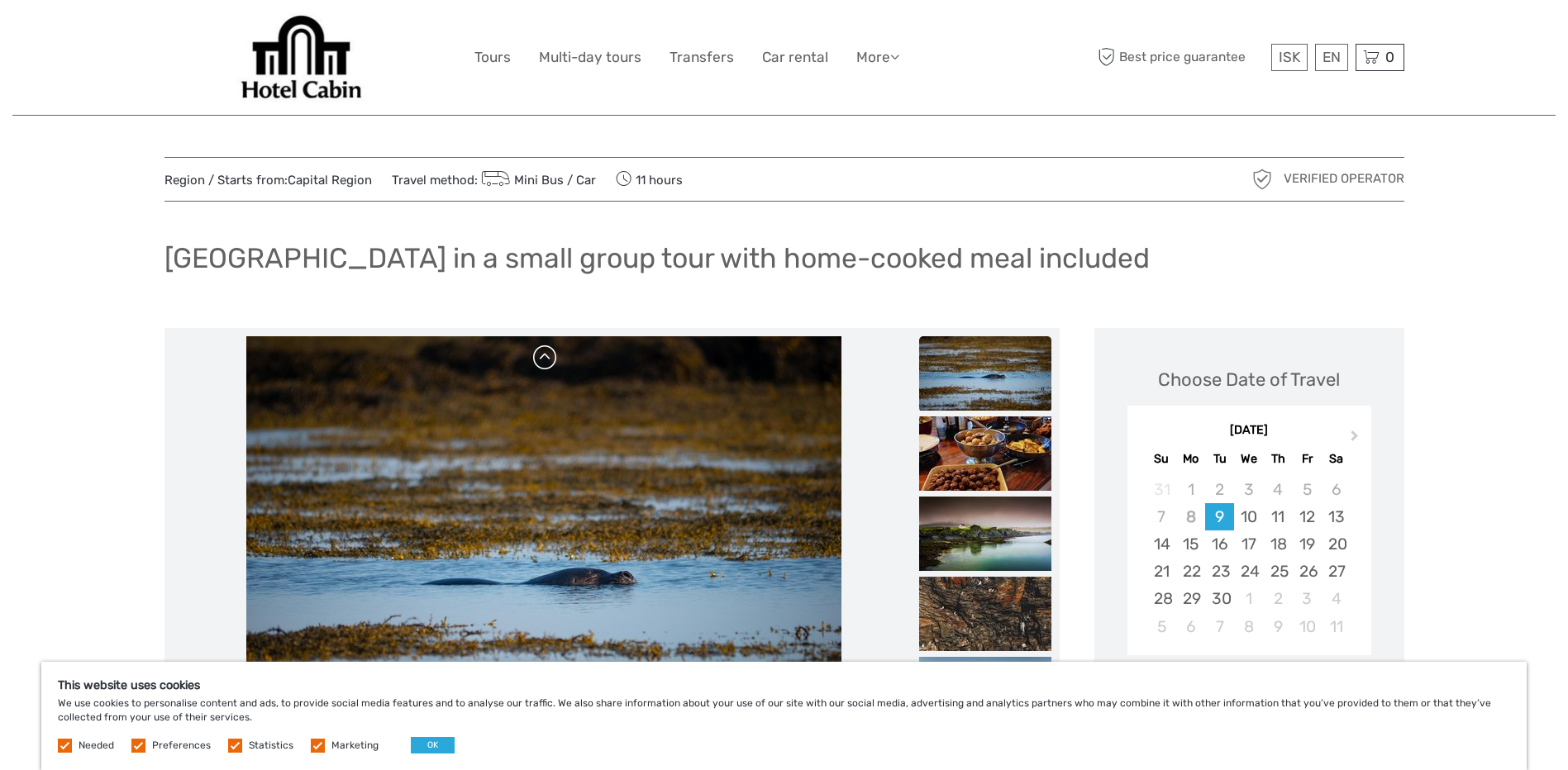
click at [542, 357] on link at bounding box center [546, 358] width 27 height 27
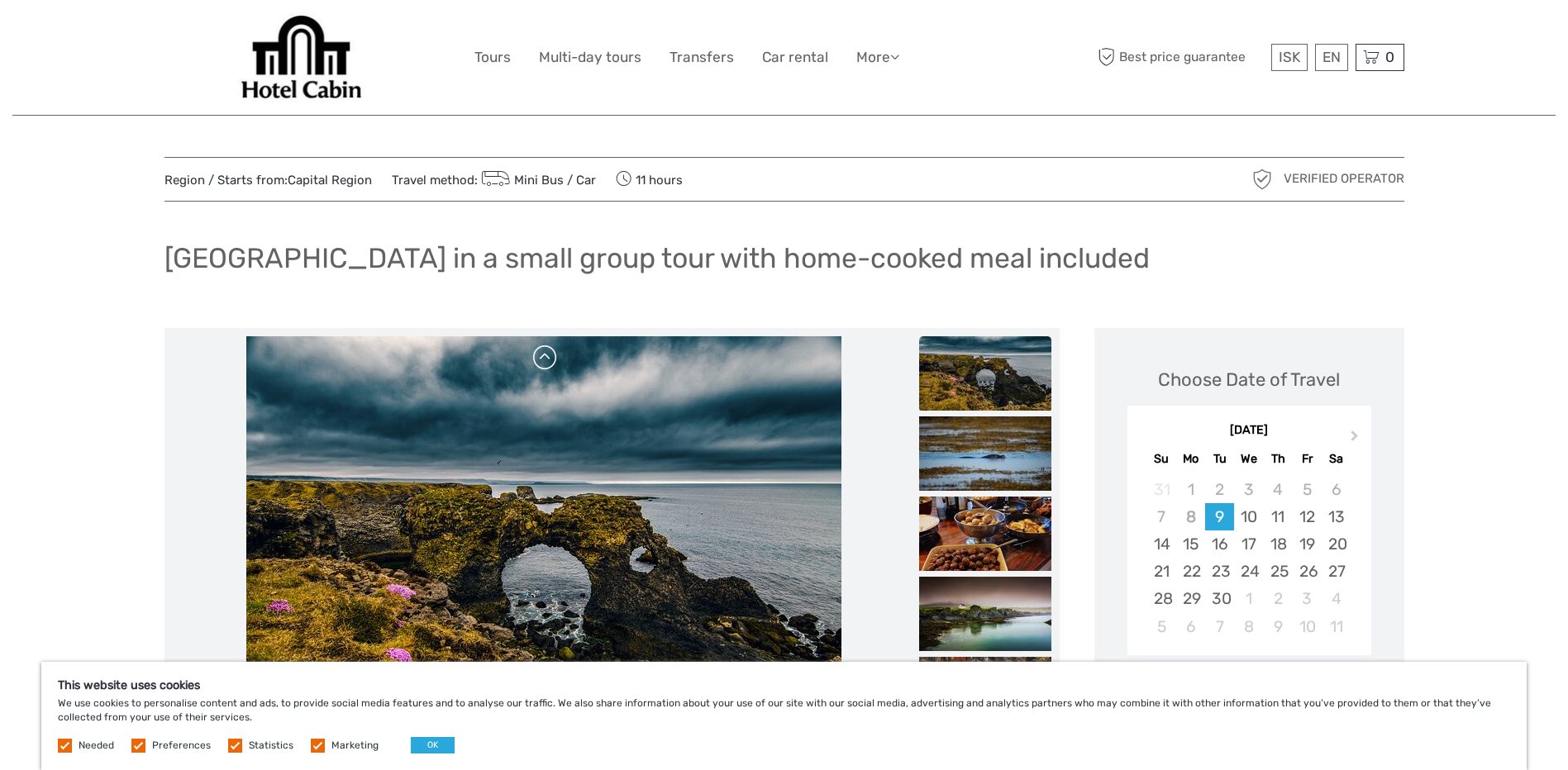
click at [551, 361] on link at bounding box center [546, 358] width 27 height 27
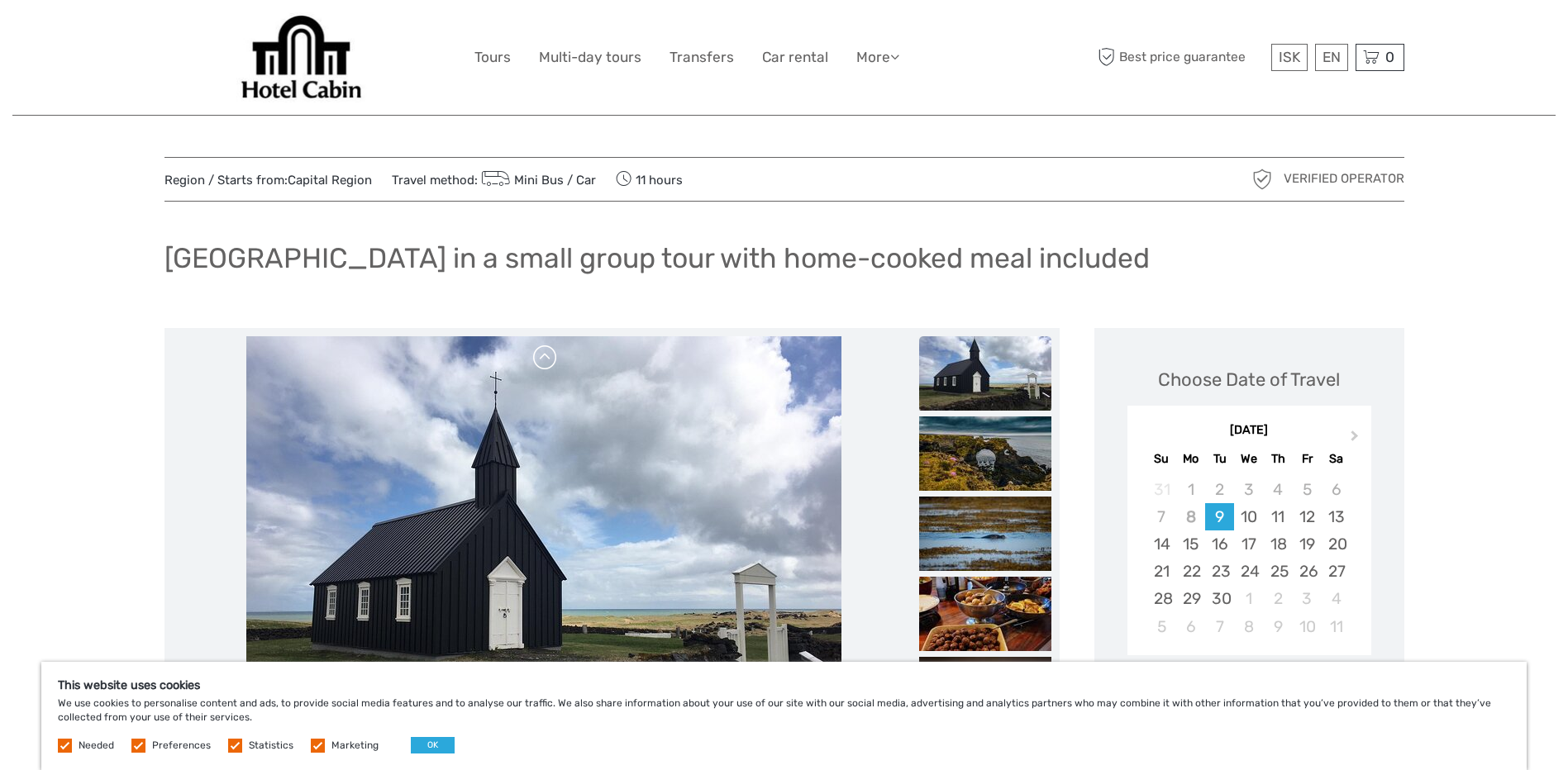
click at [544, 358] on link at bounding box center [546, 358] width 27 height 27
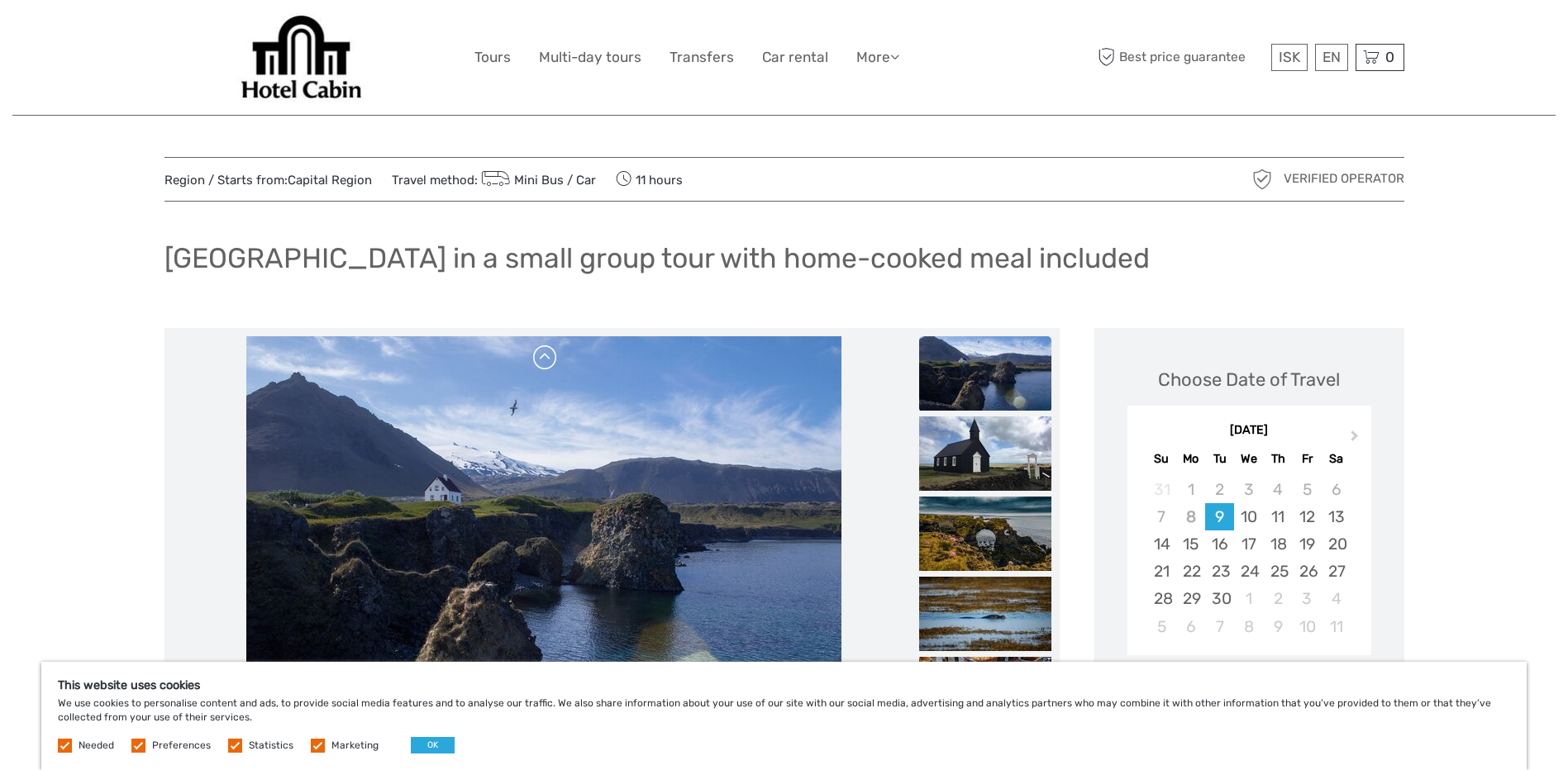
click at [544, 358] on link at bounding box center [546, 358] width 27 height 27
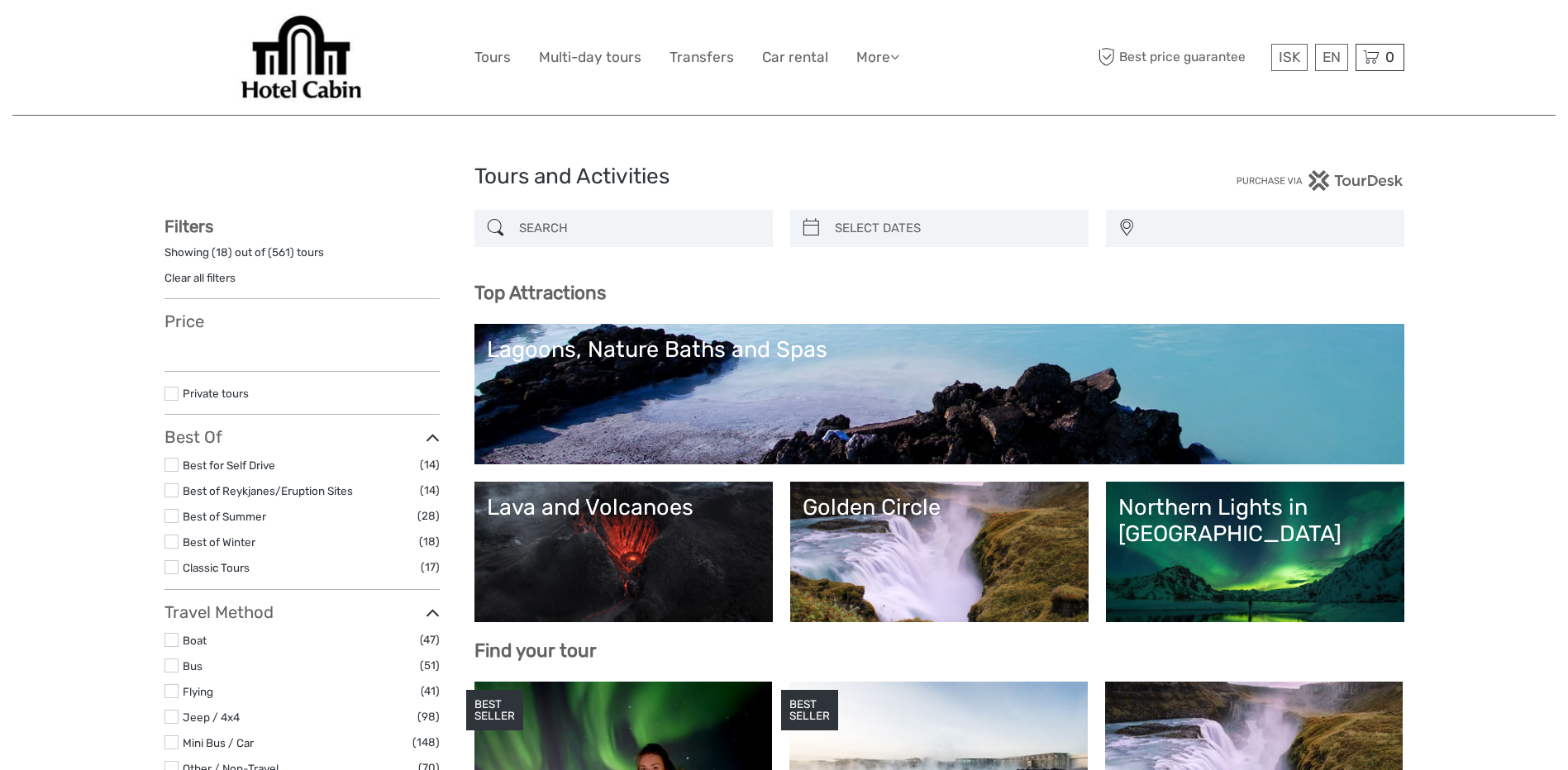
select select
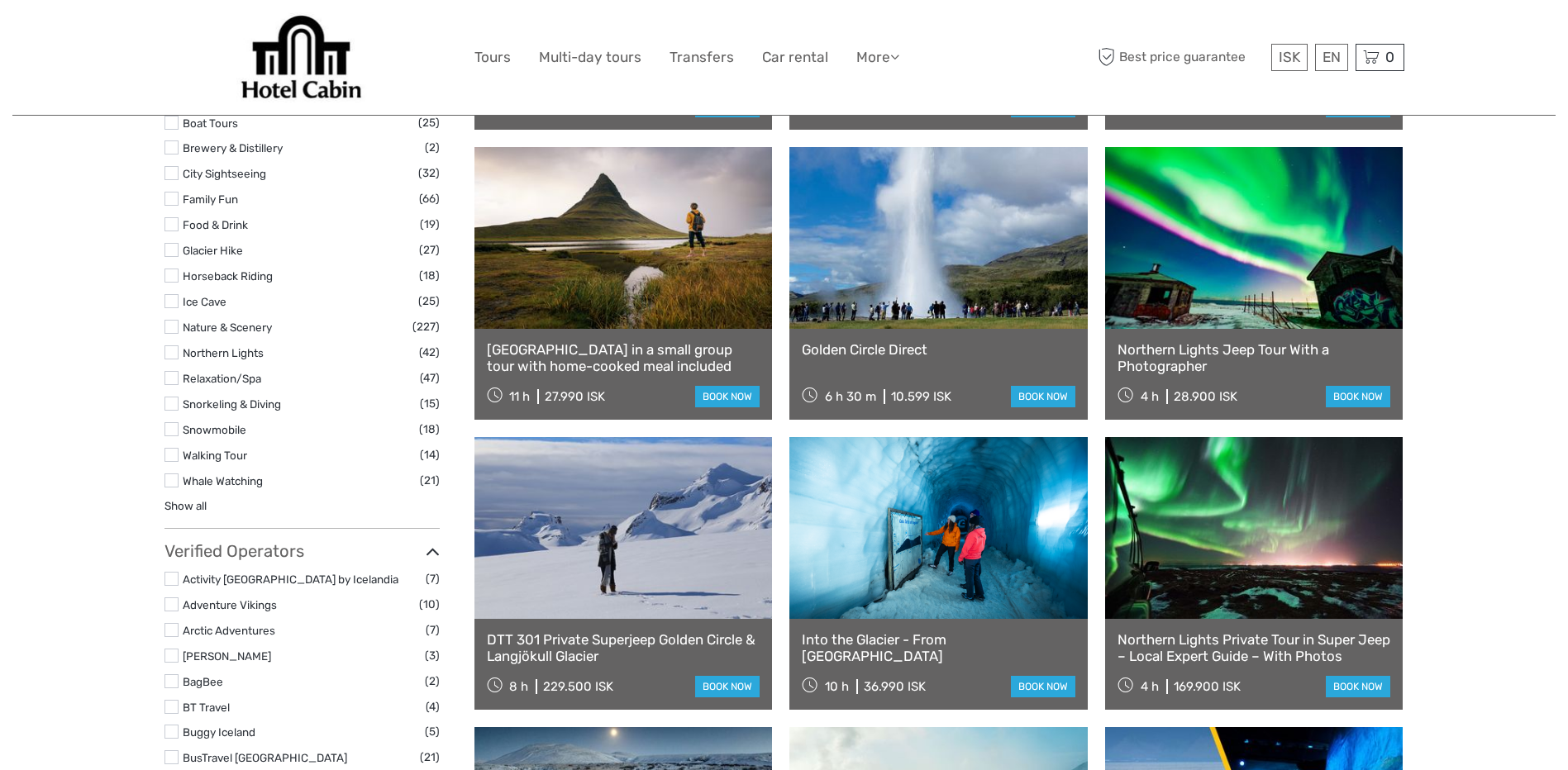
scroll to position [1405, 0]
select select
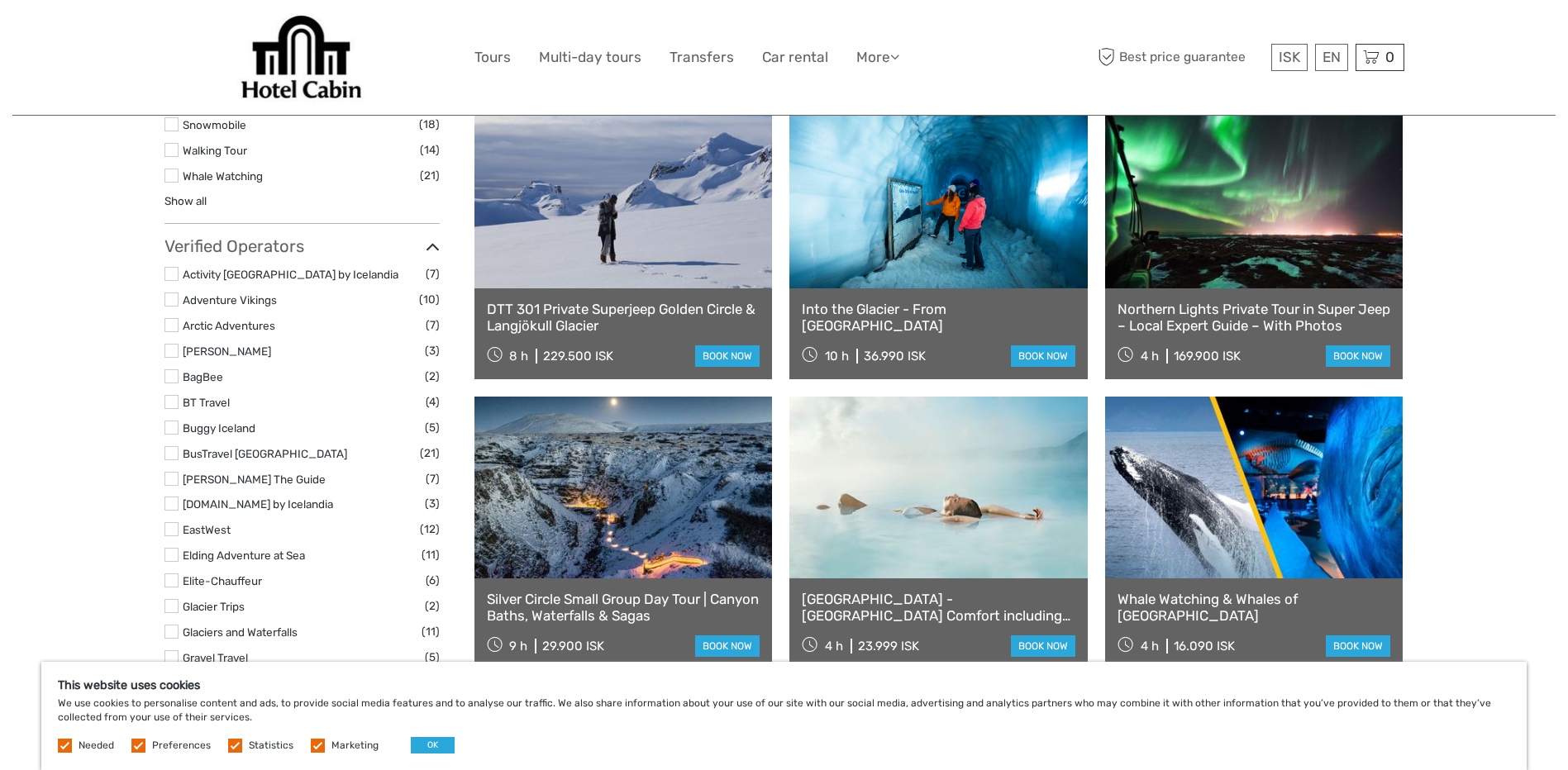
scroll to position [1653, 0]
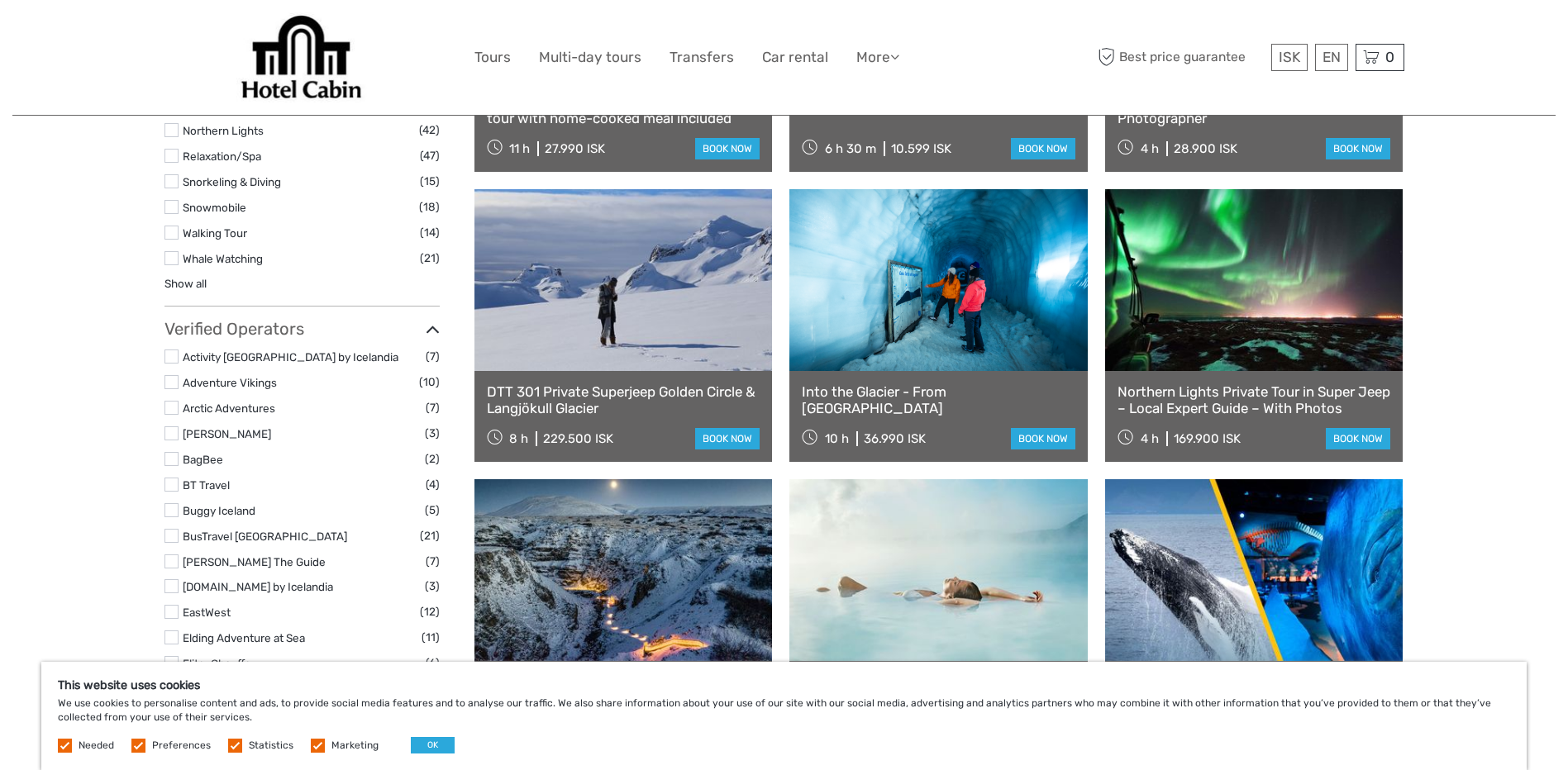
click at [1243, 352] on link at bounding box center [1253, 280] width 299 height 182
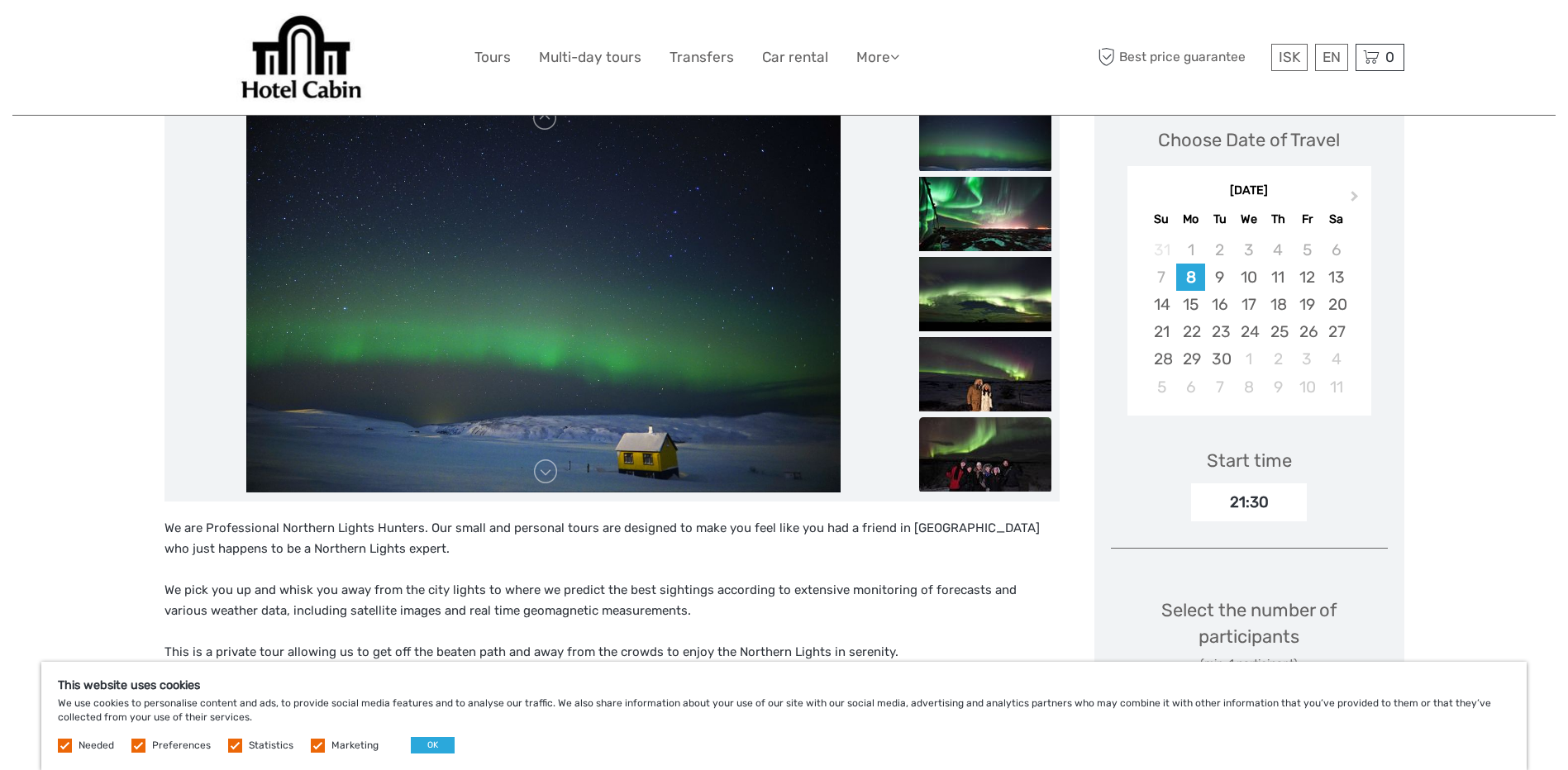
scroll to position [248, 0]
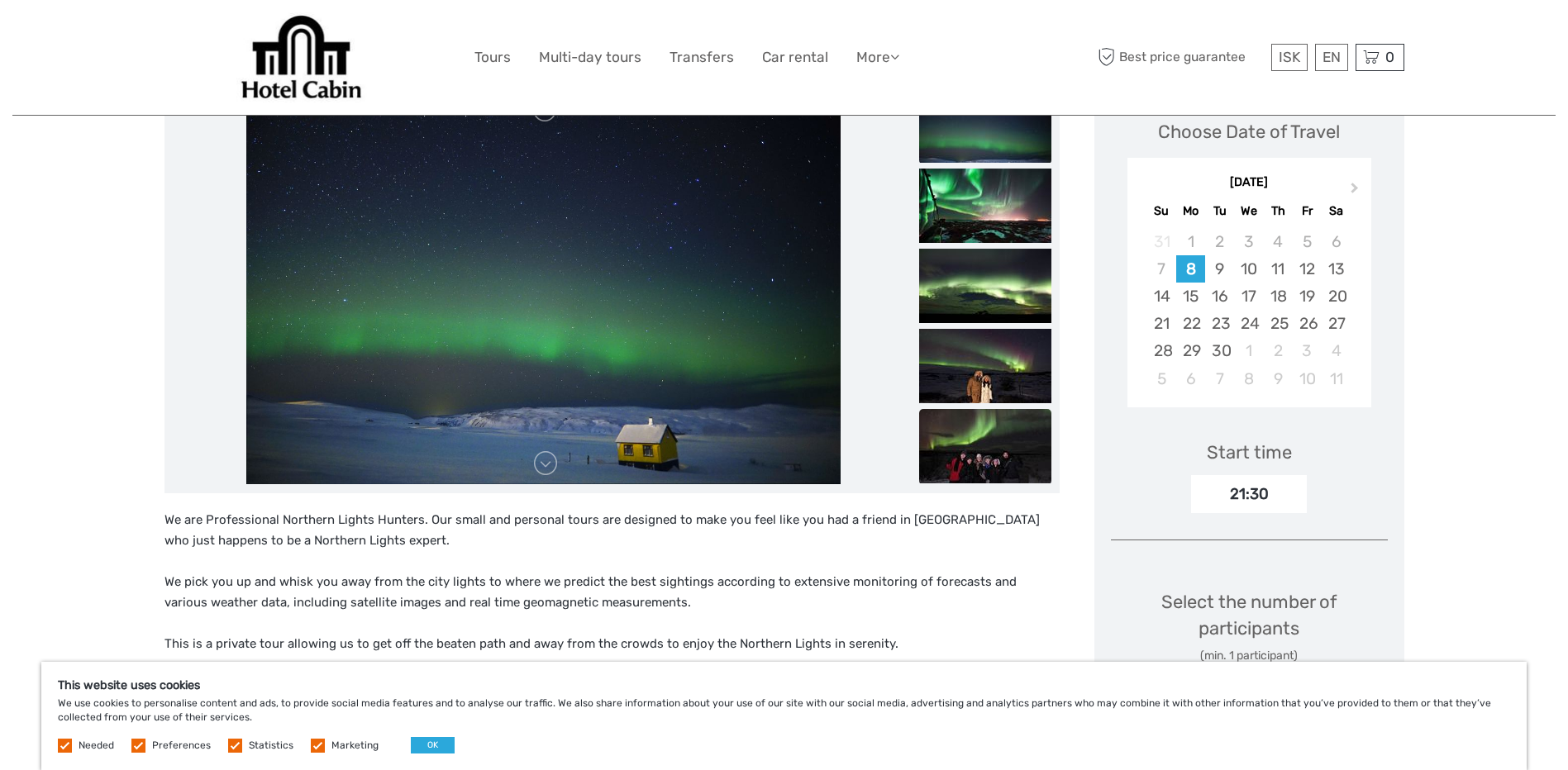
click at [981, 449] on img at bounding box center [985, 446] width 132 height 74
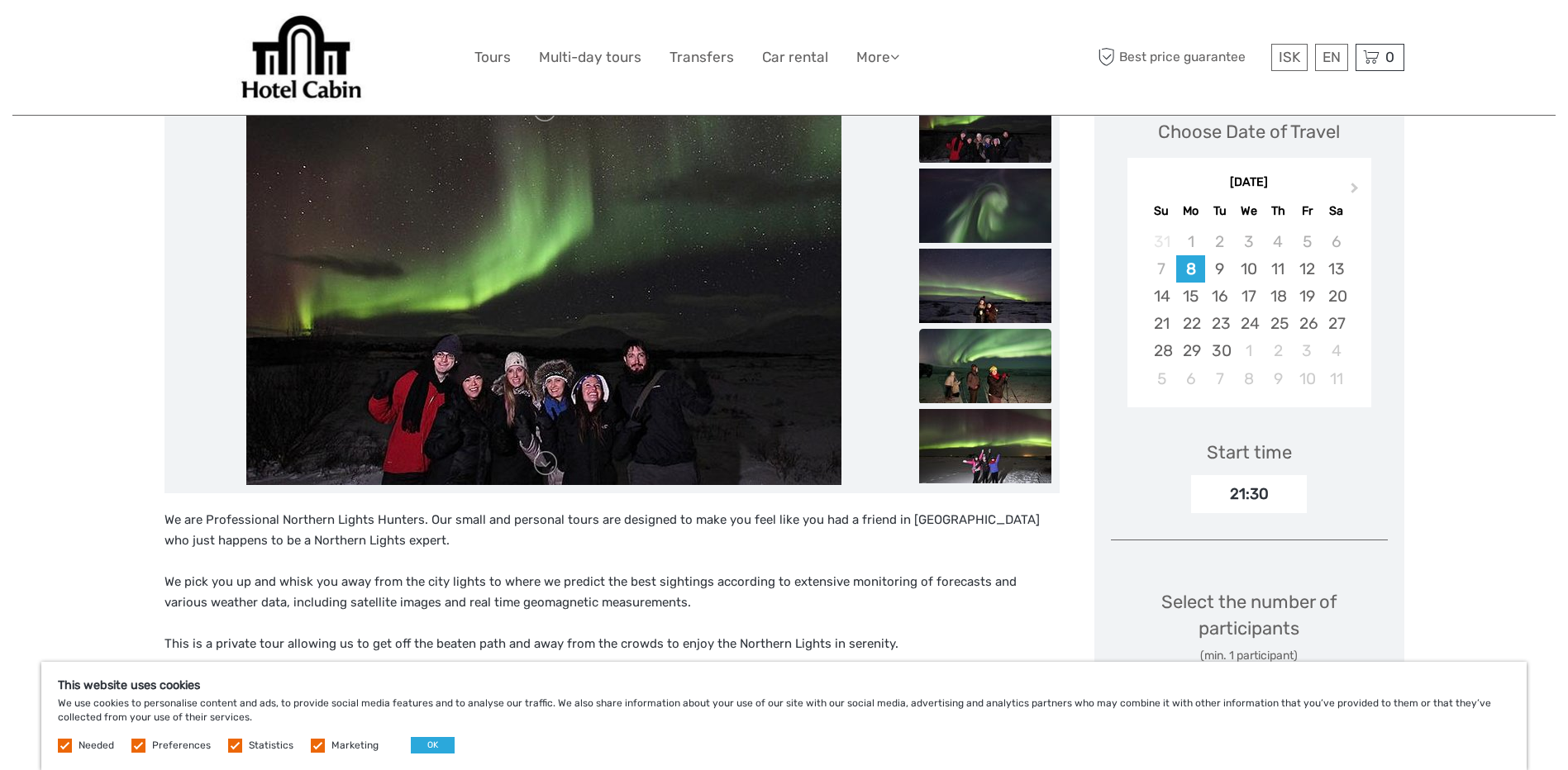
click at [985, 401] on img at bounding box center [985, 366] width 132 height 74
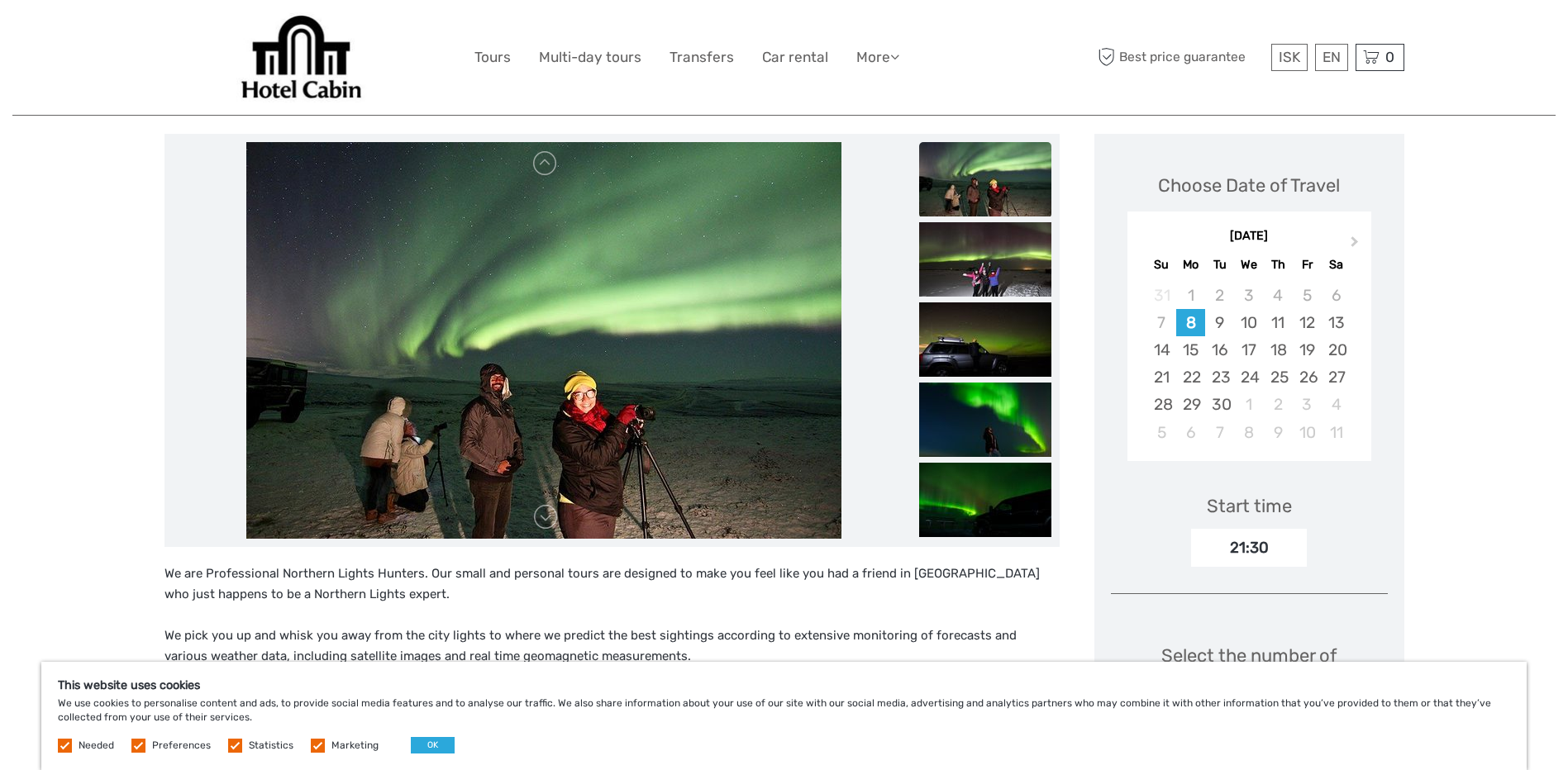
scroll to position [166, 0]
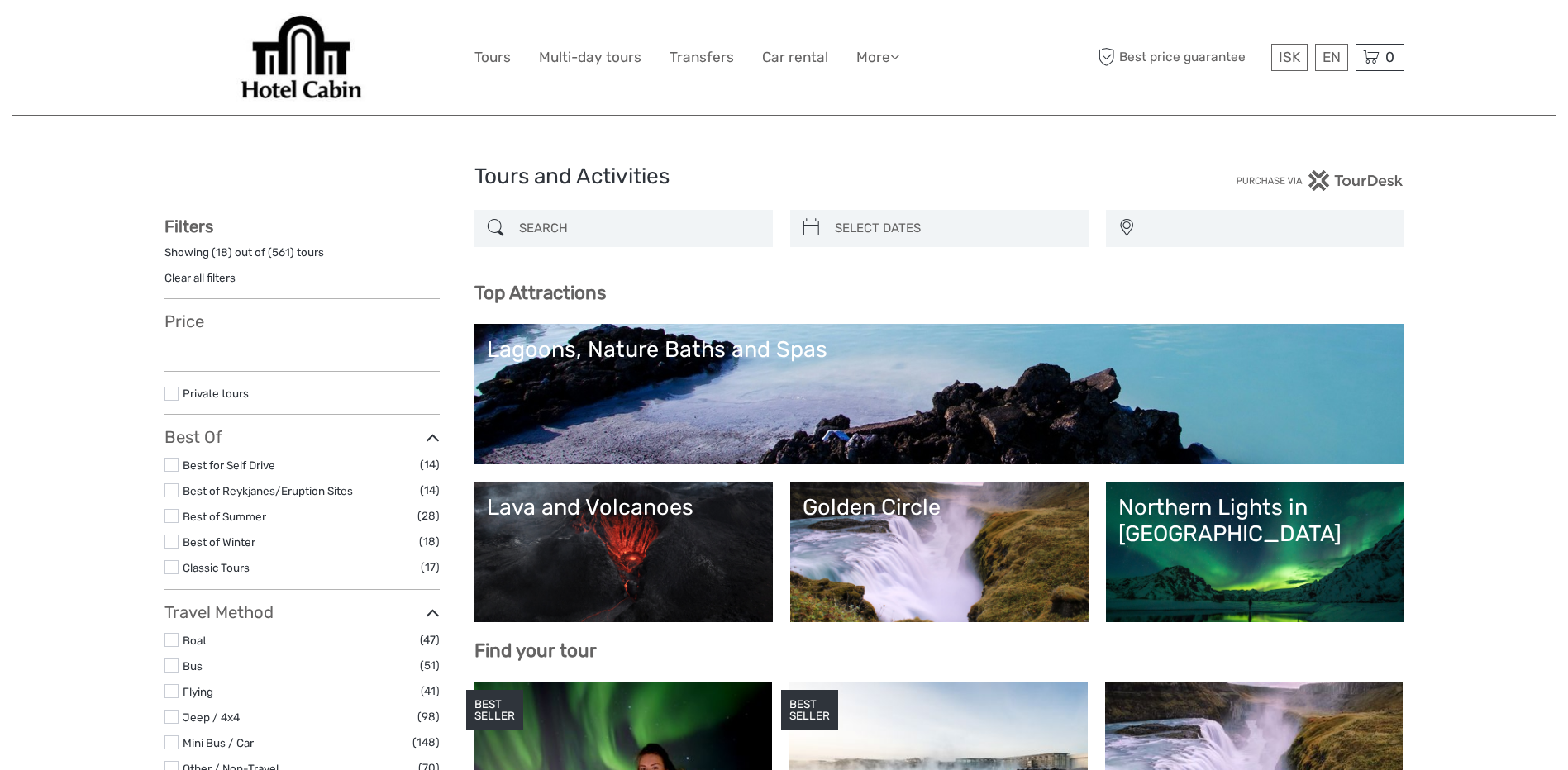
select select
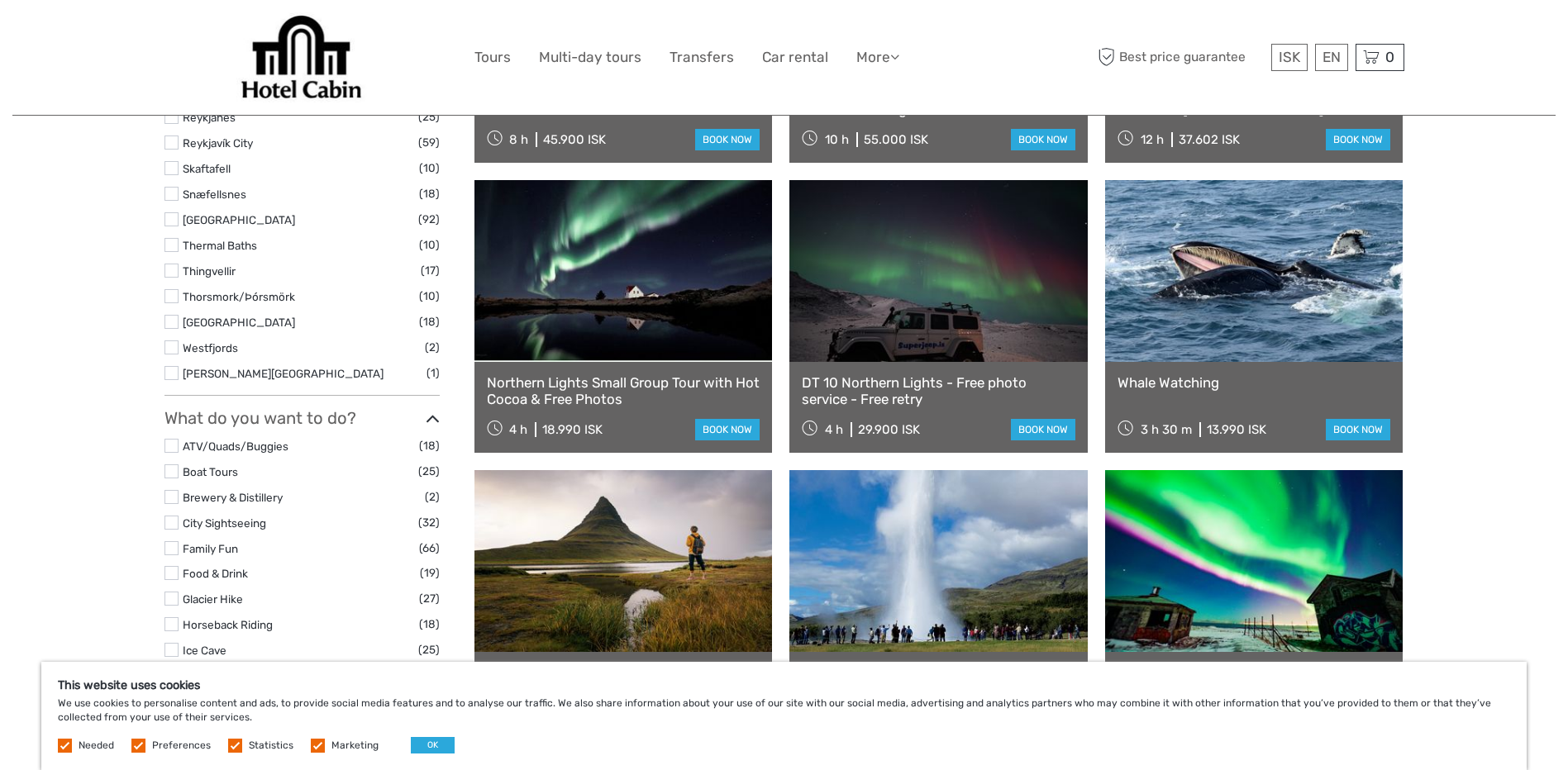
scroll to position [1075, 0]
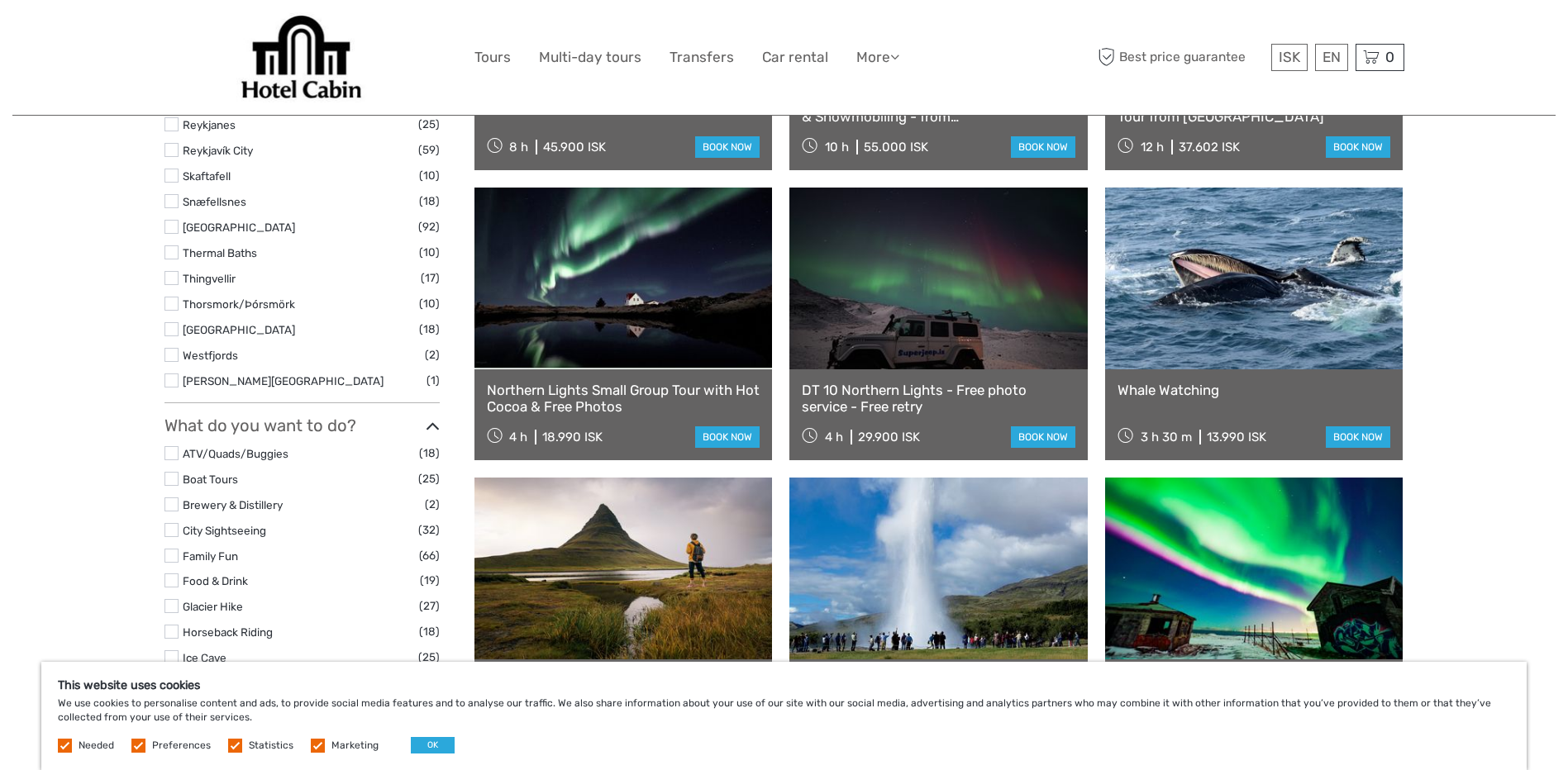
click at [1314, 310] on link at bounding box center [1253, 278] width 299 height 182
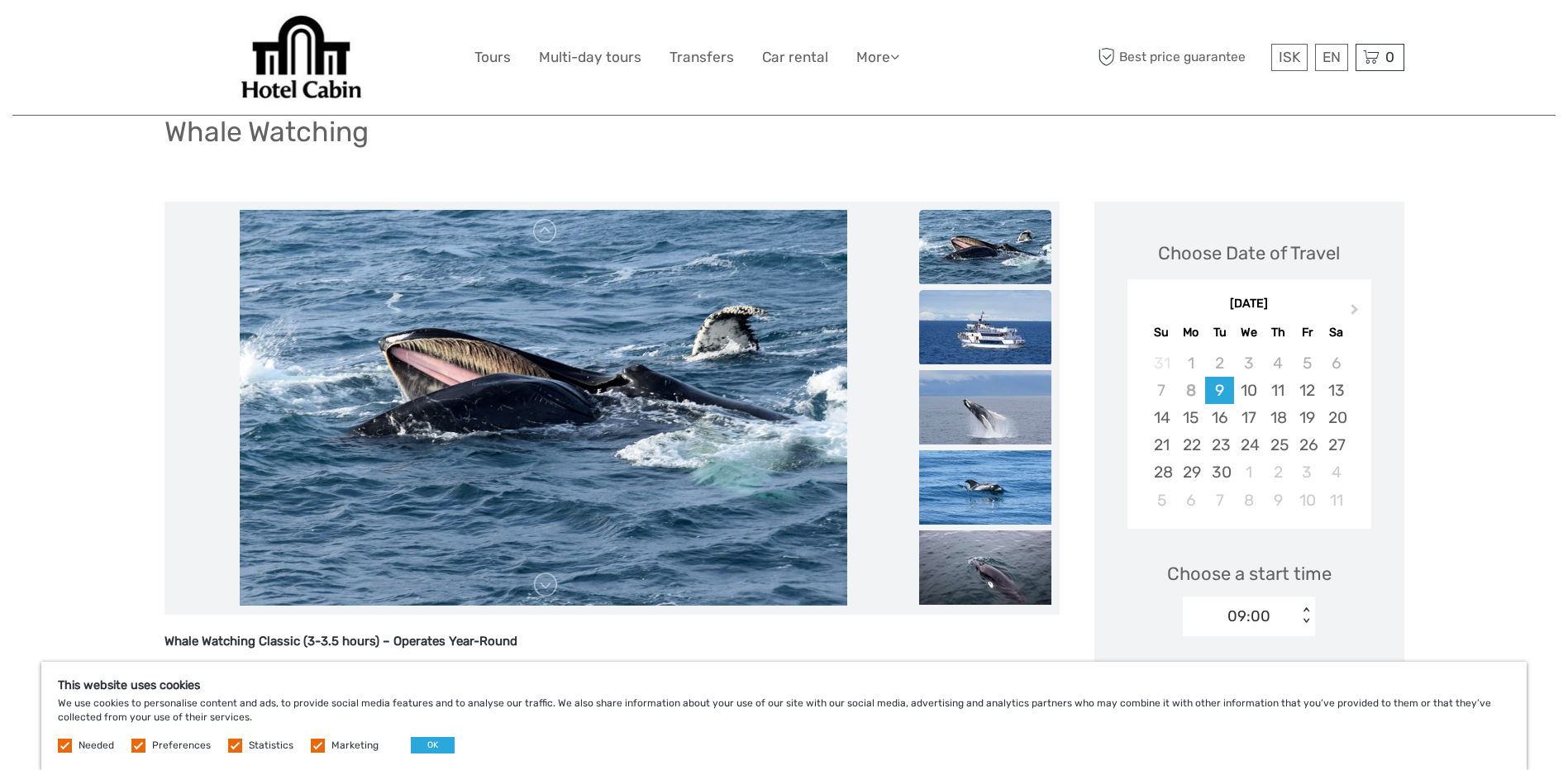
scroll to position [166, 0]
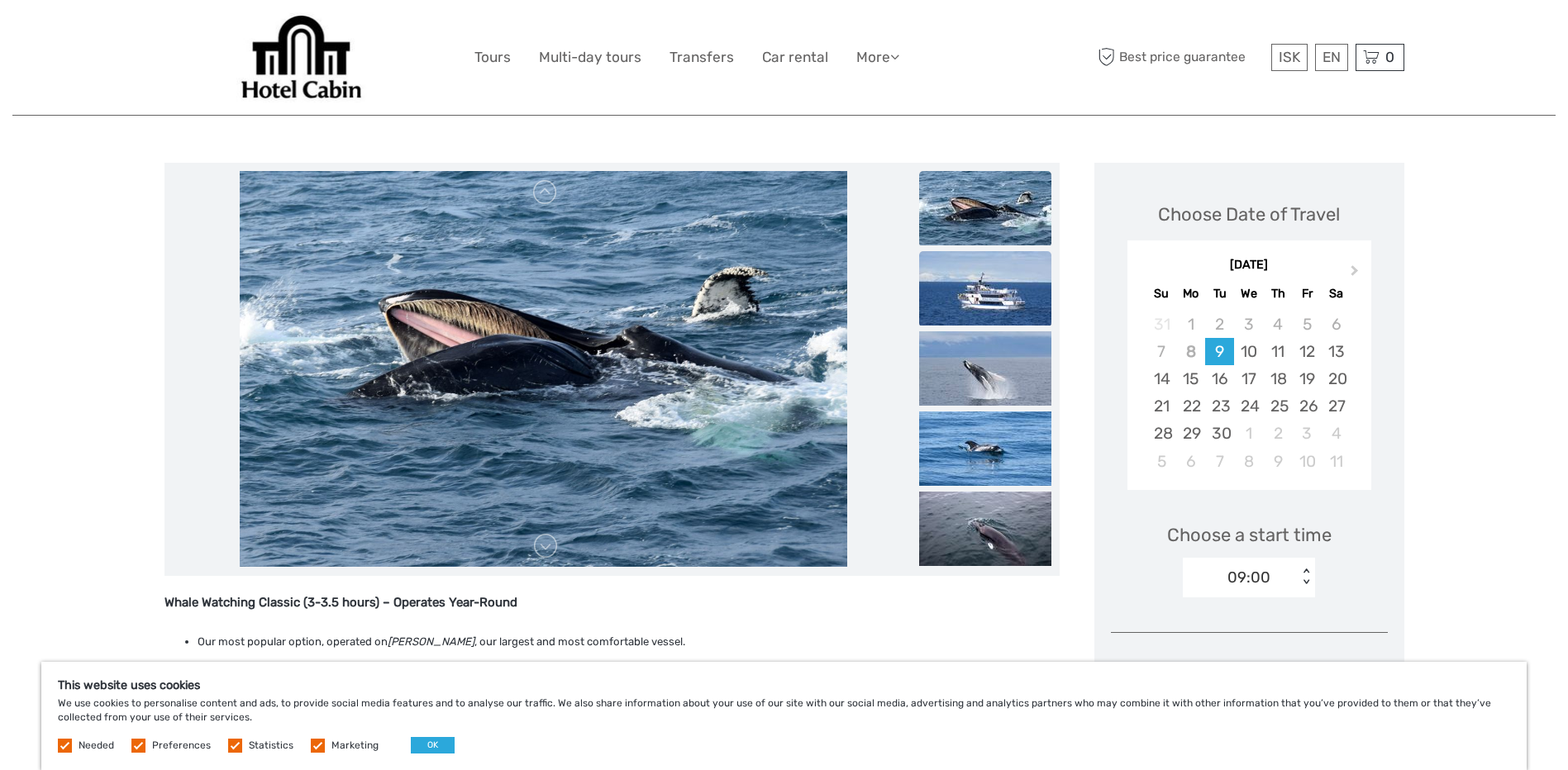
click at [991, 304] on img at bounding box center [985, 288] width 132 height 74
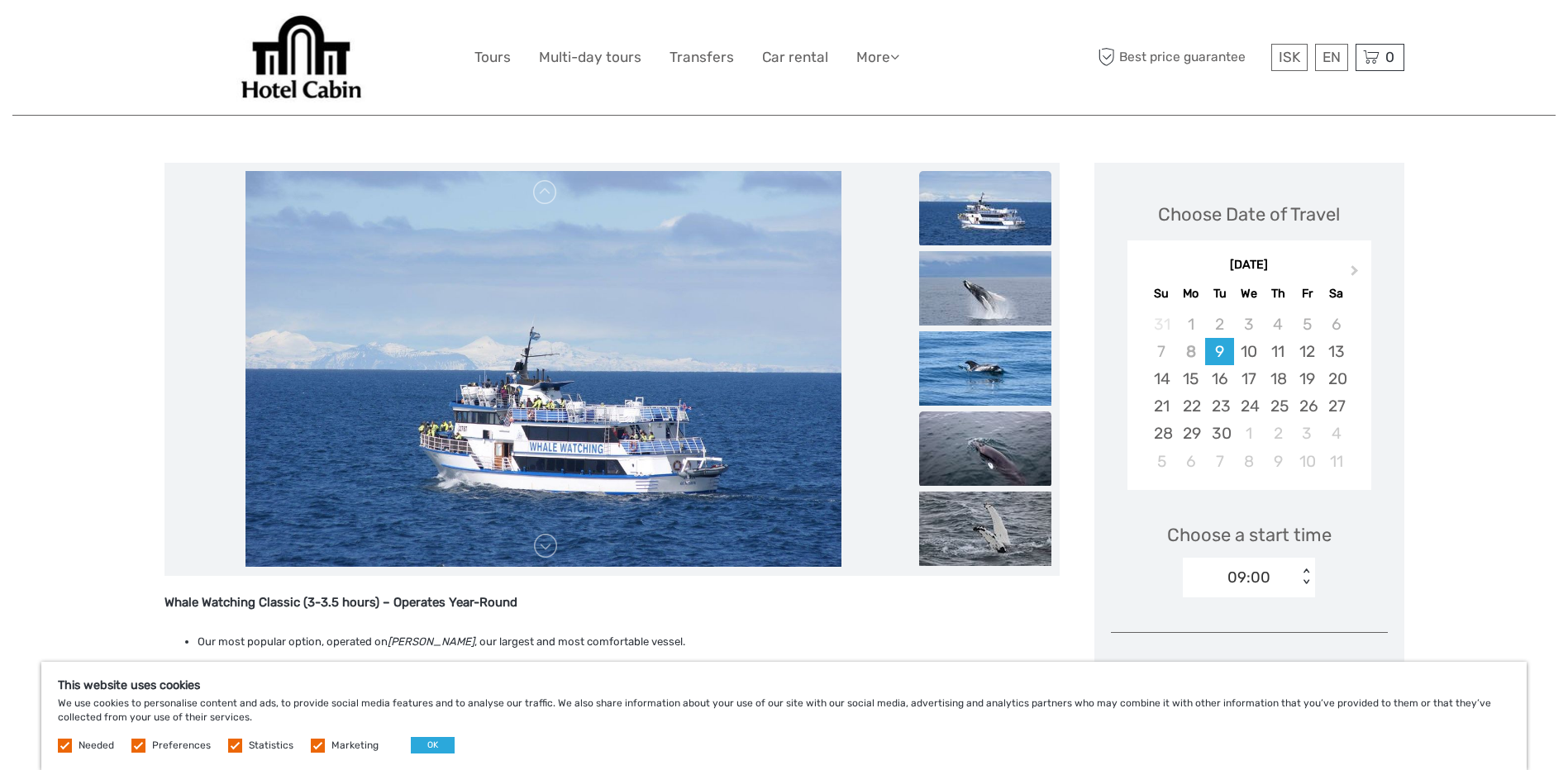
drag, startPoint x: 987, startPoint y: 358, endPoint x: 978, endPoint y: 366, distance: 12.0
click at [985, 361] on img at bounding box center [985, 368] width 132 height 74
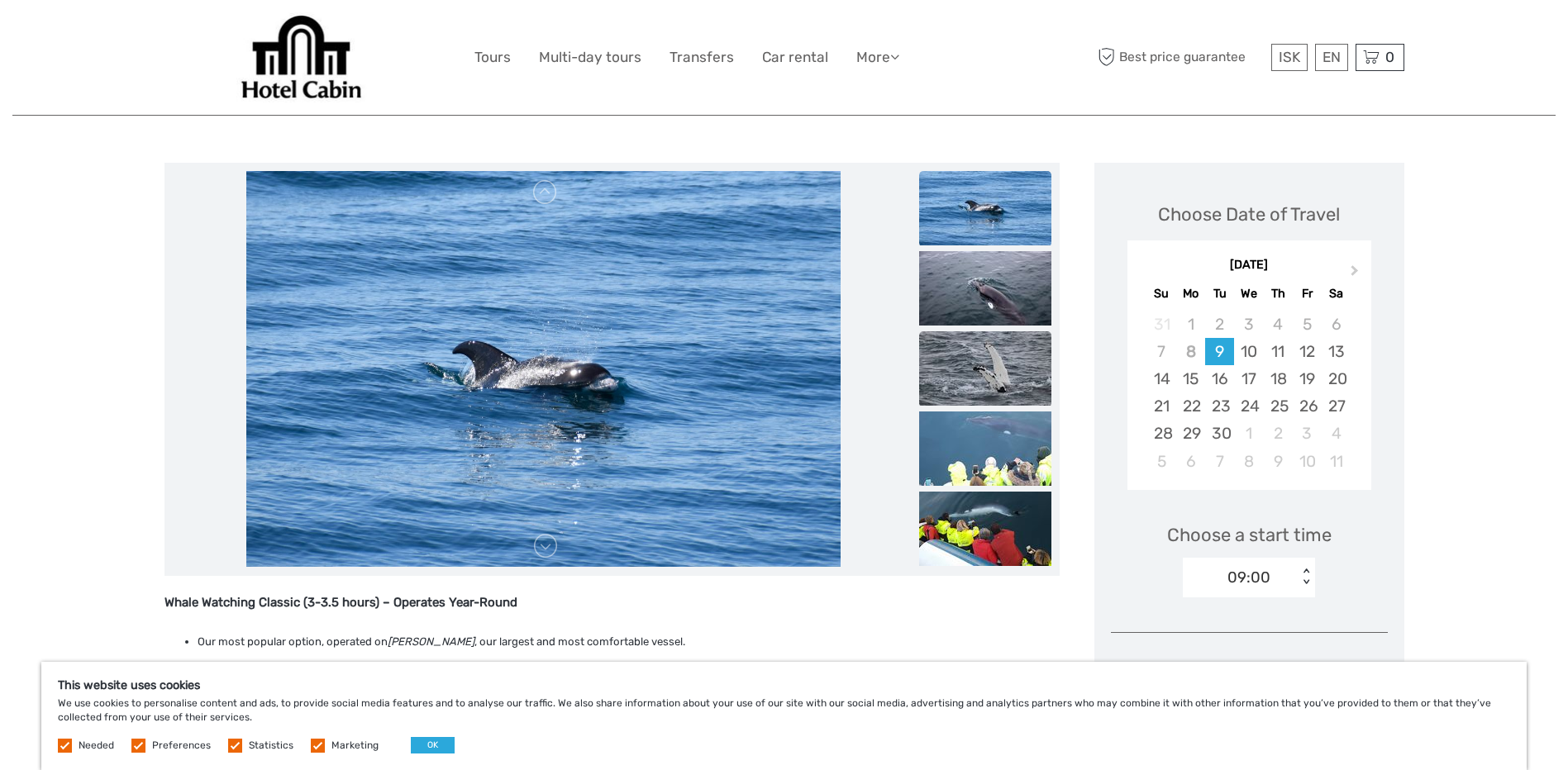
click at [975, 386] on img at bounding box center [985, 368] width 132 height 74
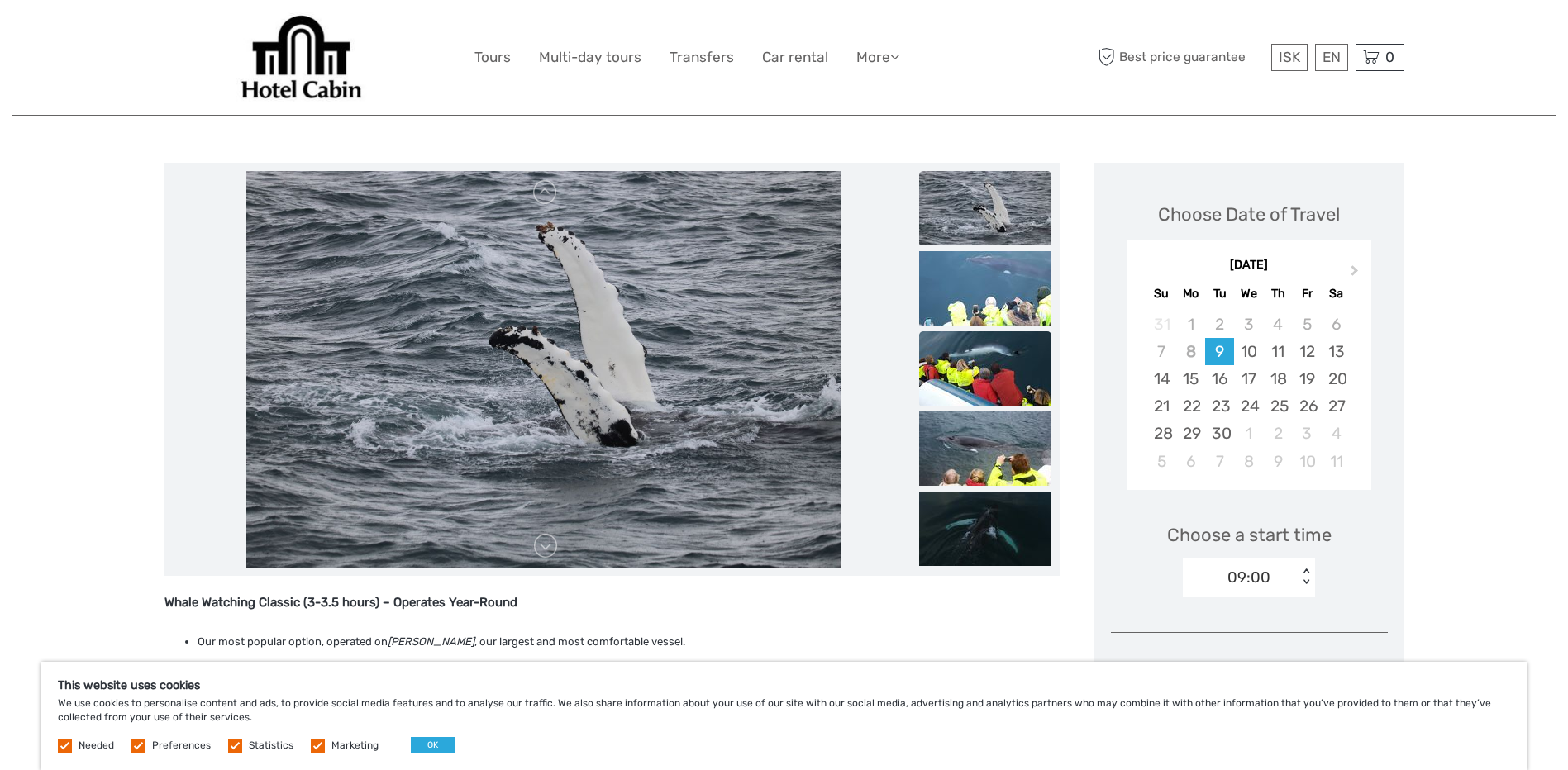
click at [984, 376] on img at bounding box center [985, 368] width 132 height 74
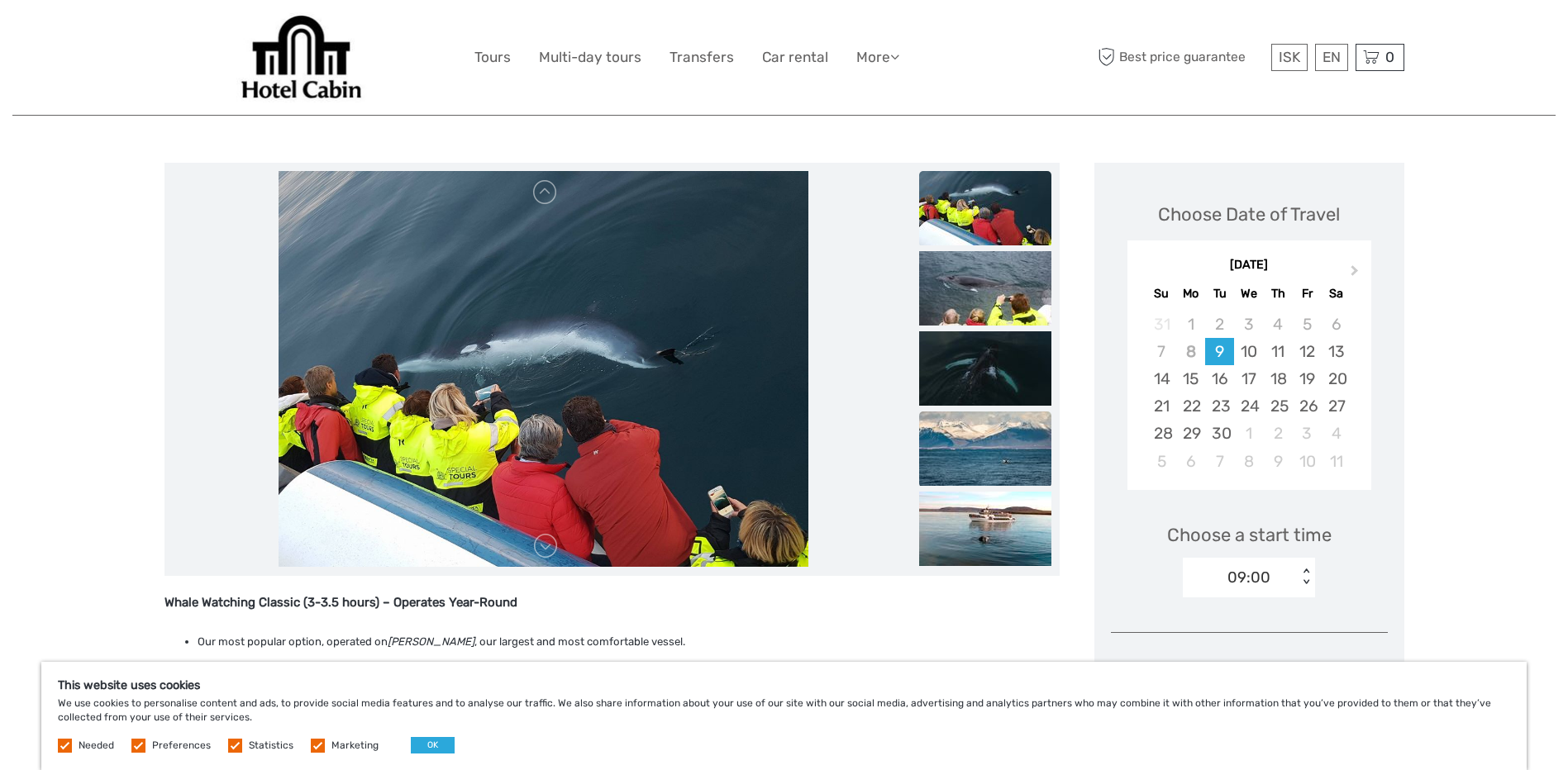
click at [985, 447] on img at bounding box center [985, 449] width 132 height 74
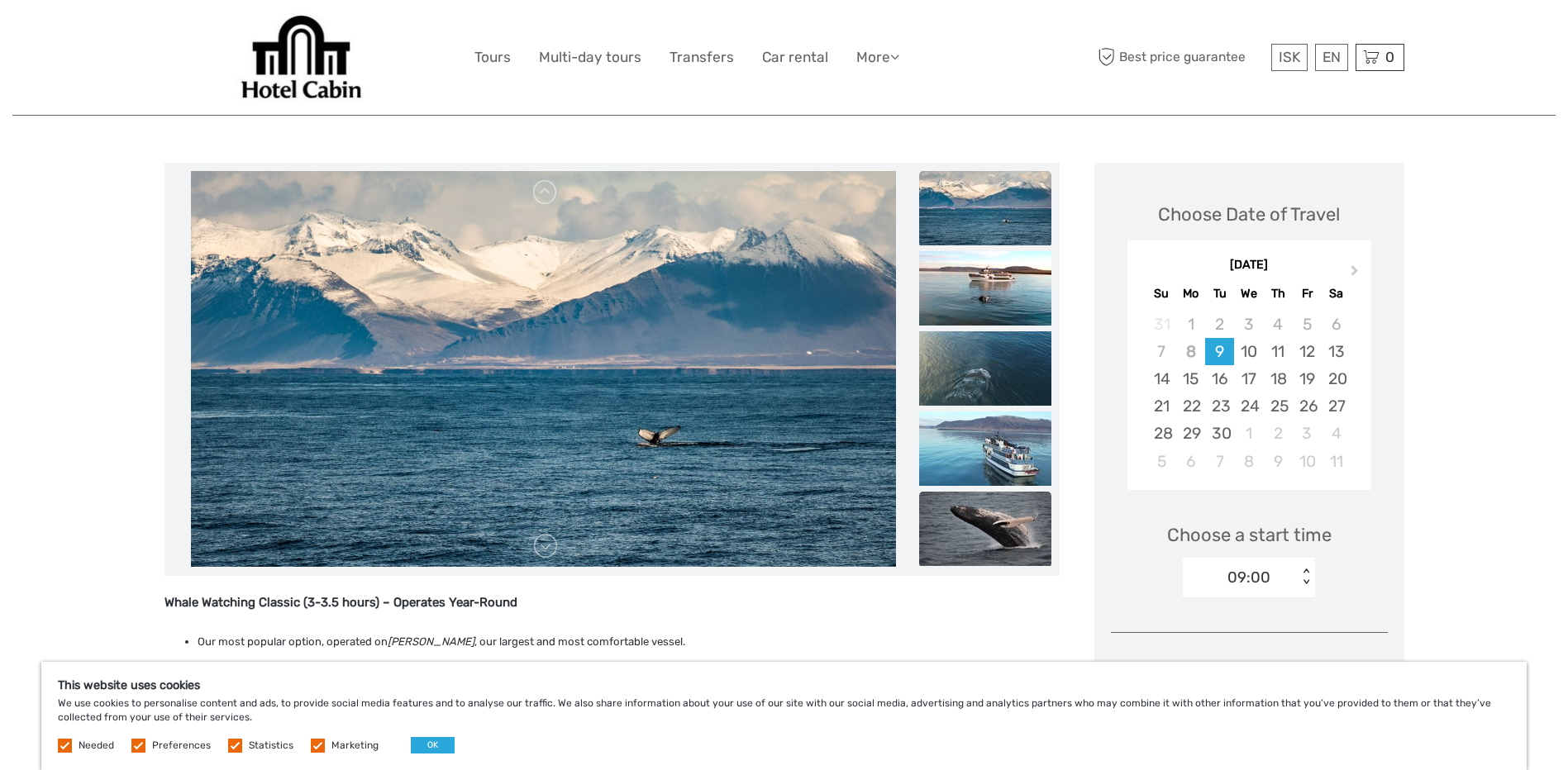
click at [975, 530] on img at bounding box center [985, 529] width 132 height 74
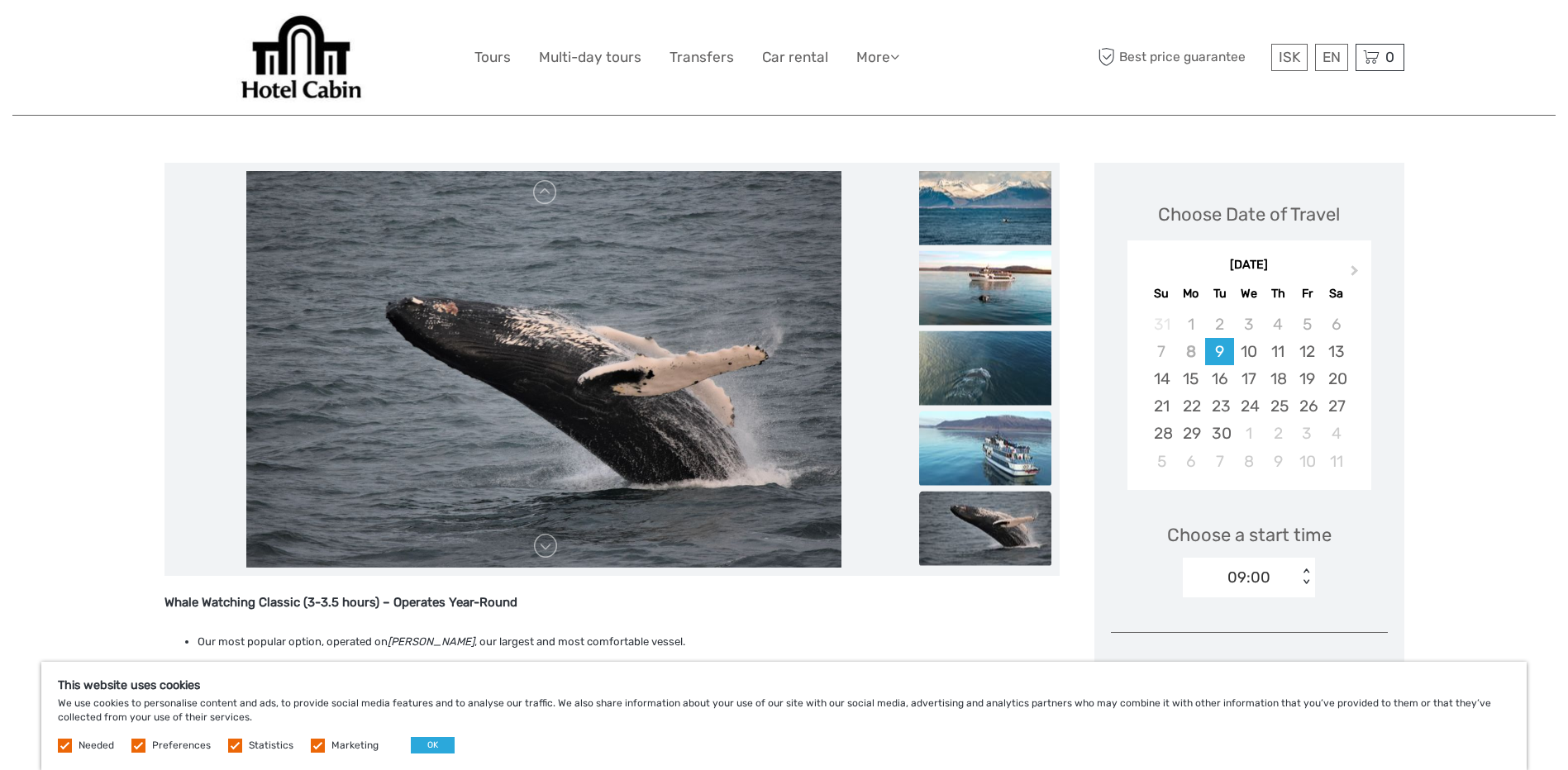
click at [974, 461] on img at bounding box center [985, 448] width 132 height 74
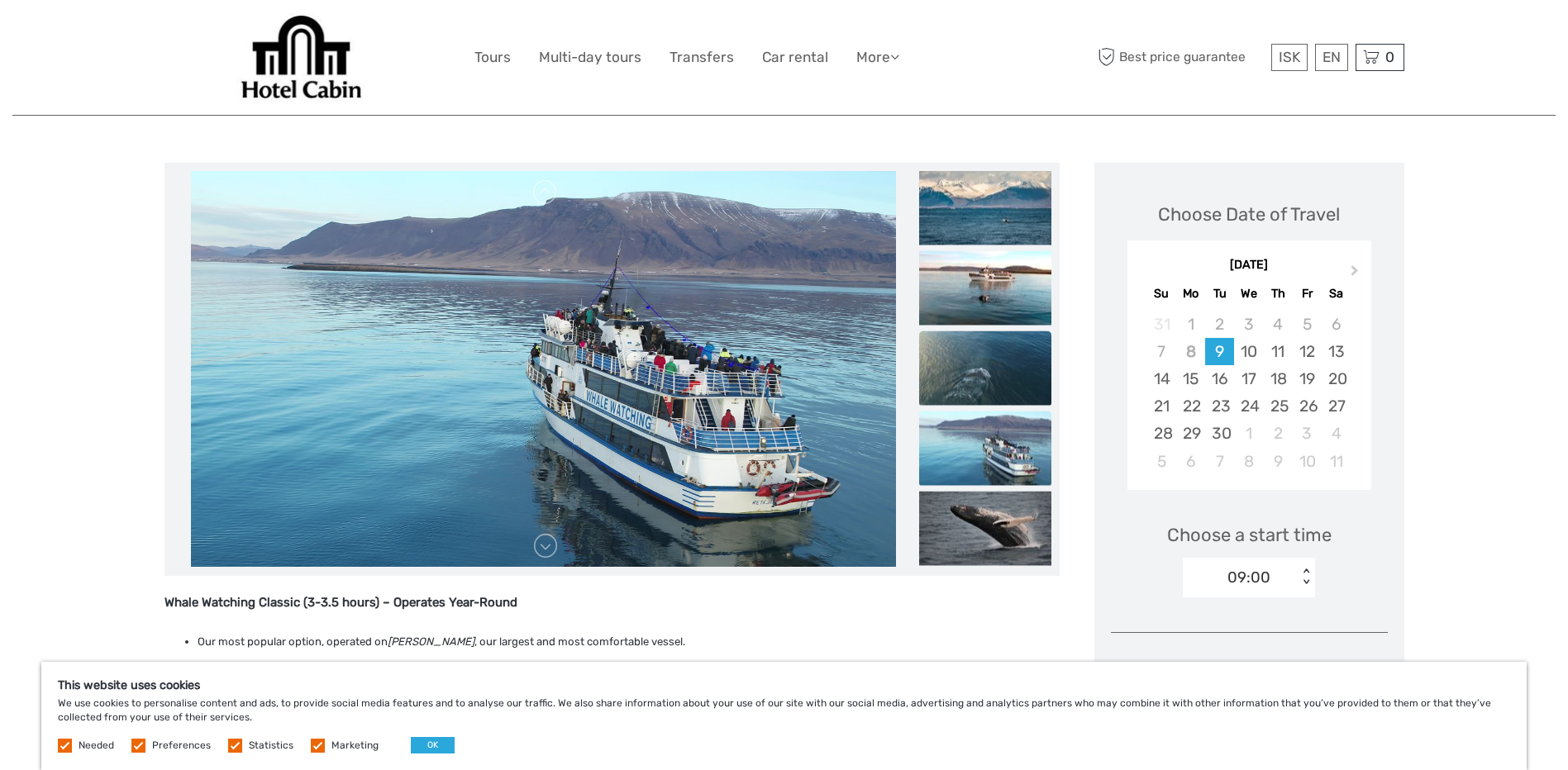
click at [1003, 371] on img at bounding box center [985, 367] width 132 height 74
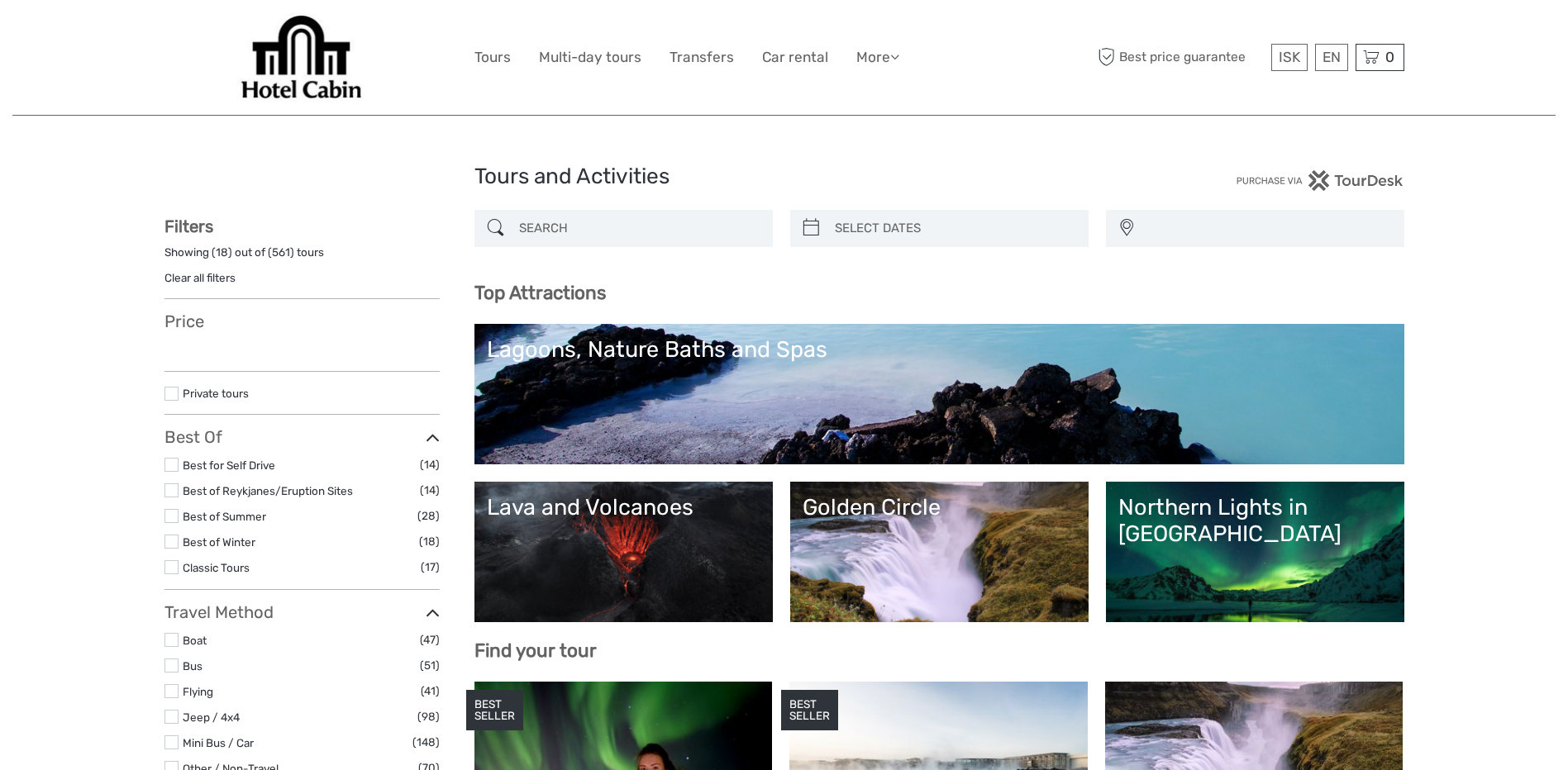
select select
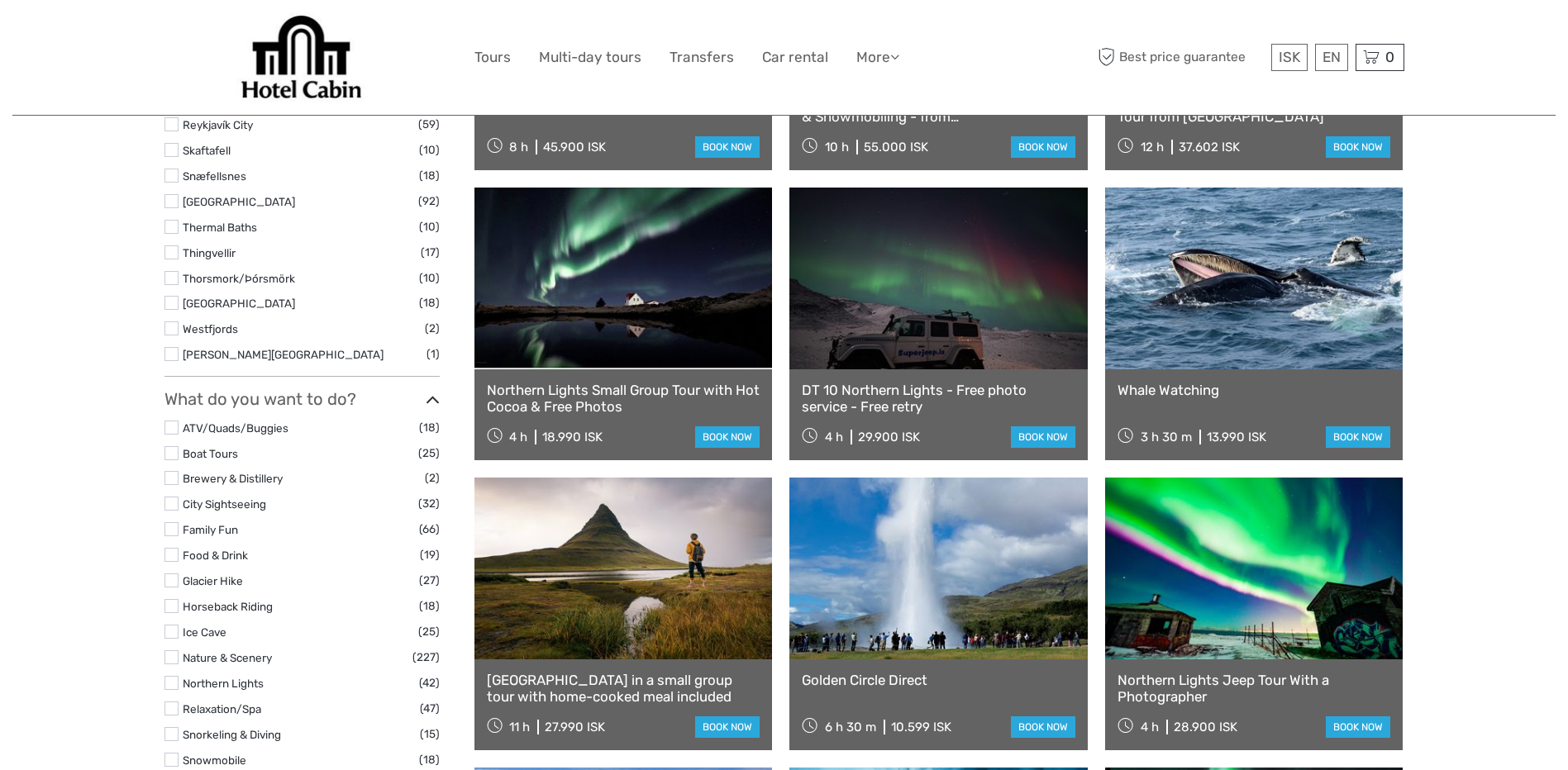
select select
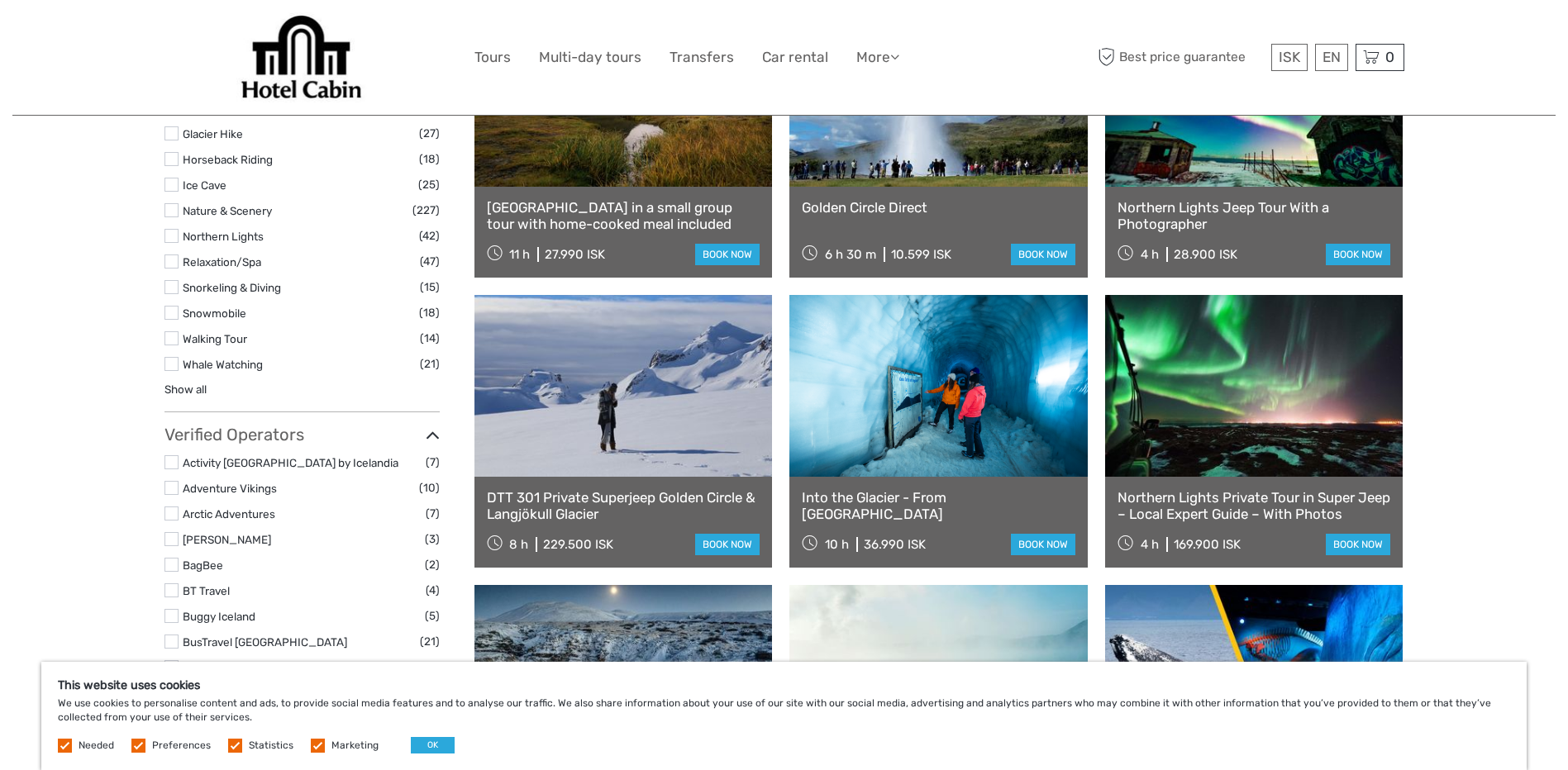
scroll to position [1570, 0]
